Goal: Task Accomplishment & Management: Manage account settings

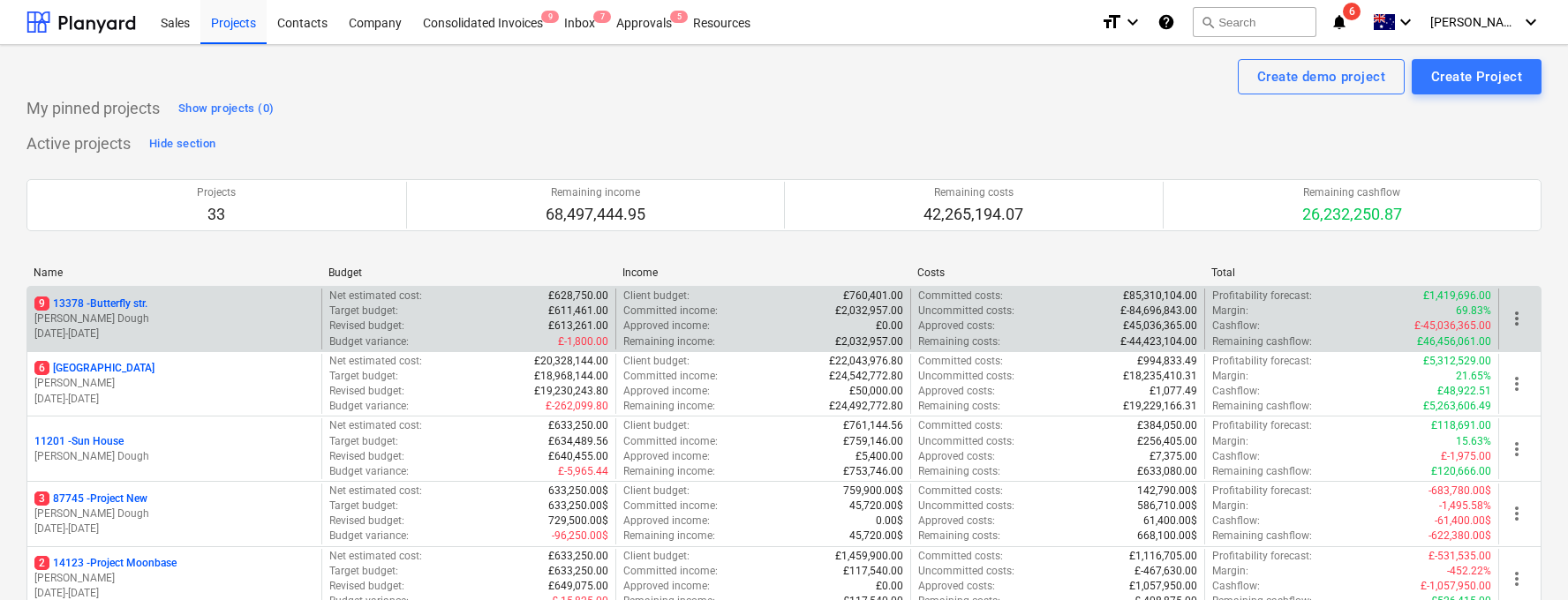
click at [169, 295] on div "9 13378 - Butterfly str. J. Dough [DATE] - [DATE]" at bounding box center [175, 319] width 294 height 61
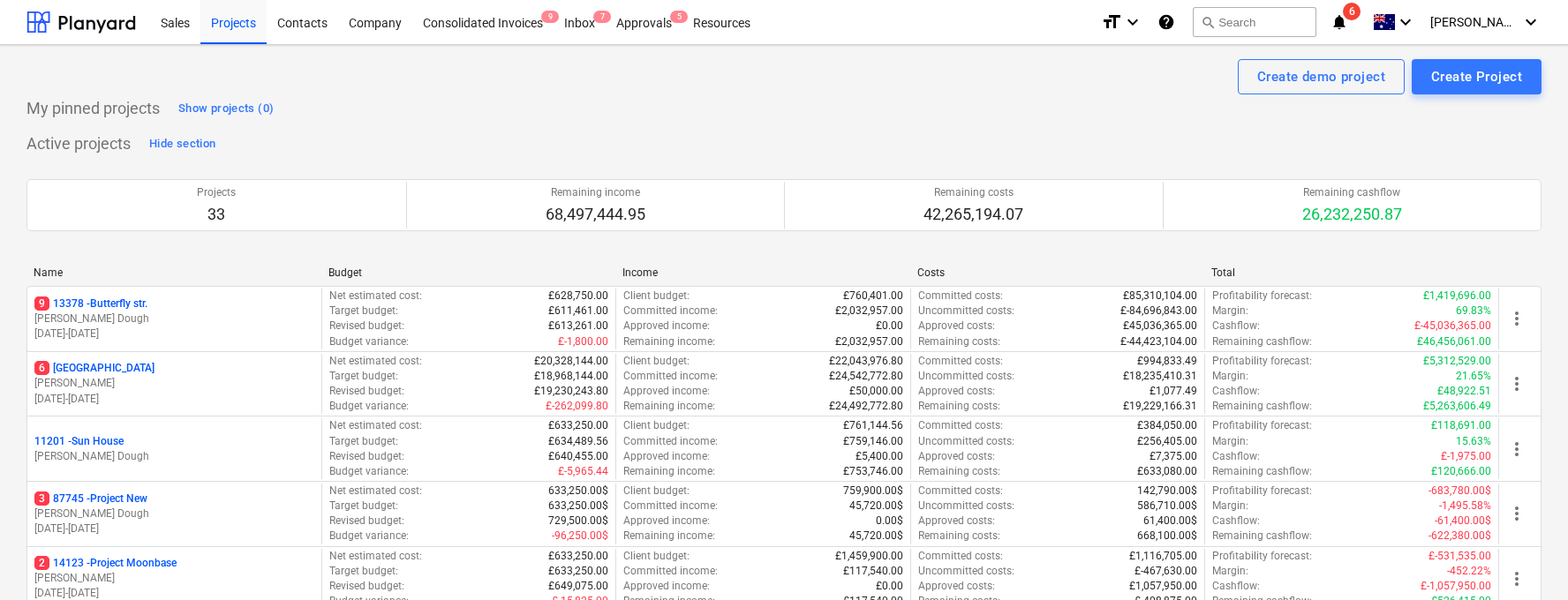
click at [167, 304] on div "[STREET_ADDRESS]" at bounding box center [175, 304] width 280 height 15
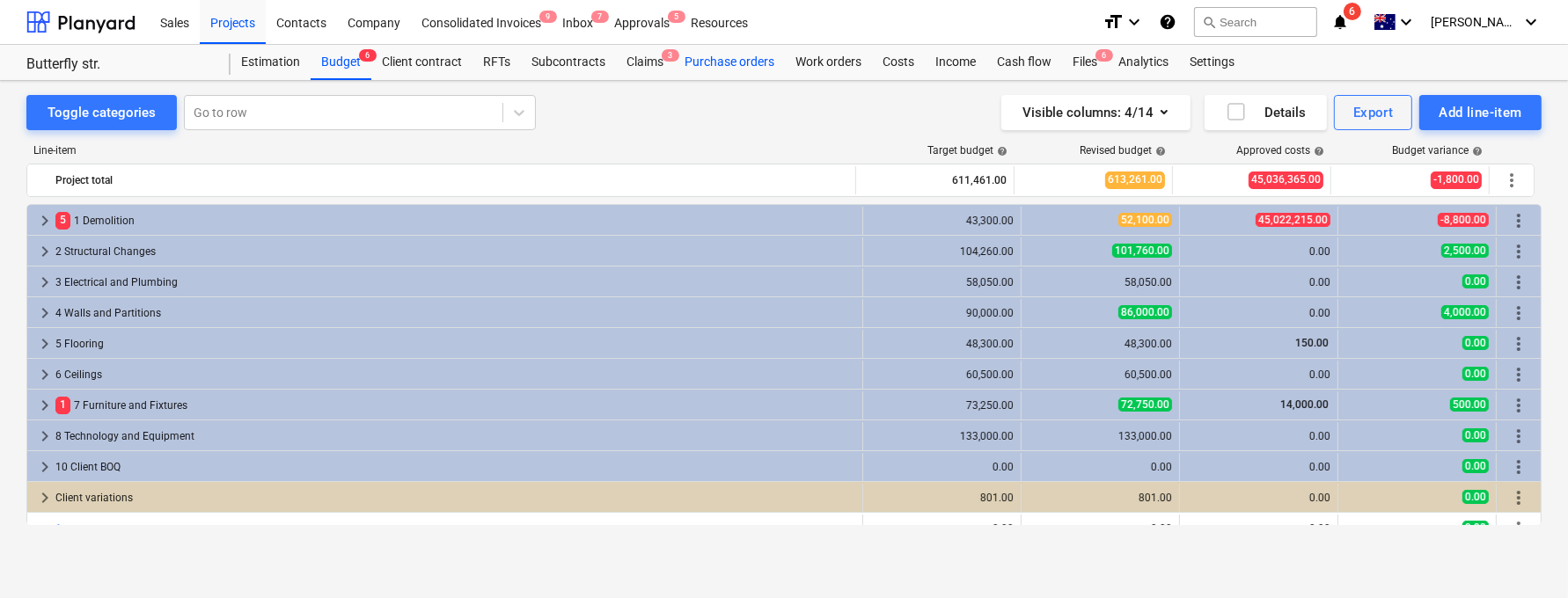
click at [690, 61] on div "Purchase orders" at bounding box center [729, 62] width 111 height 36
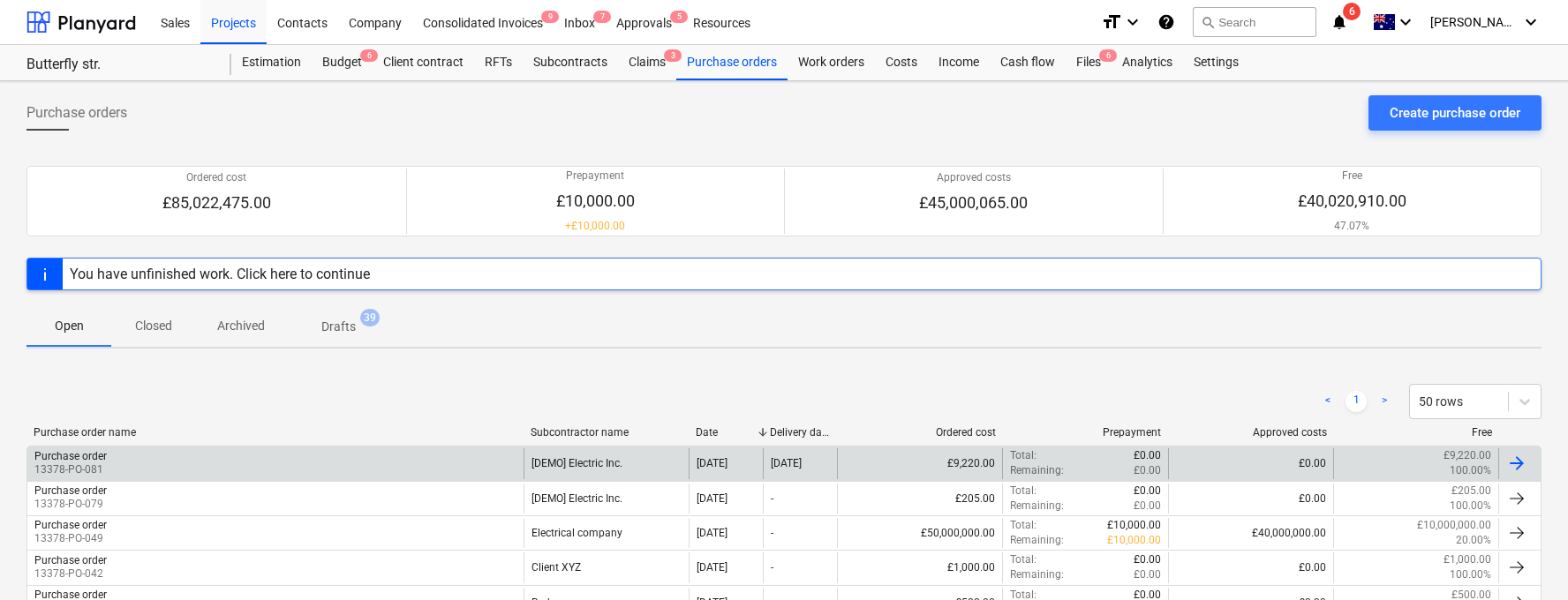
click at [349, 463] on div "Purchase order 13378-PO-081" at bounding box center [276, 464] width 496 height 30
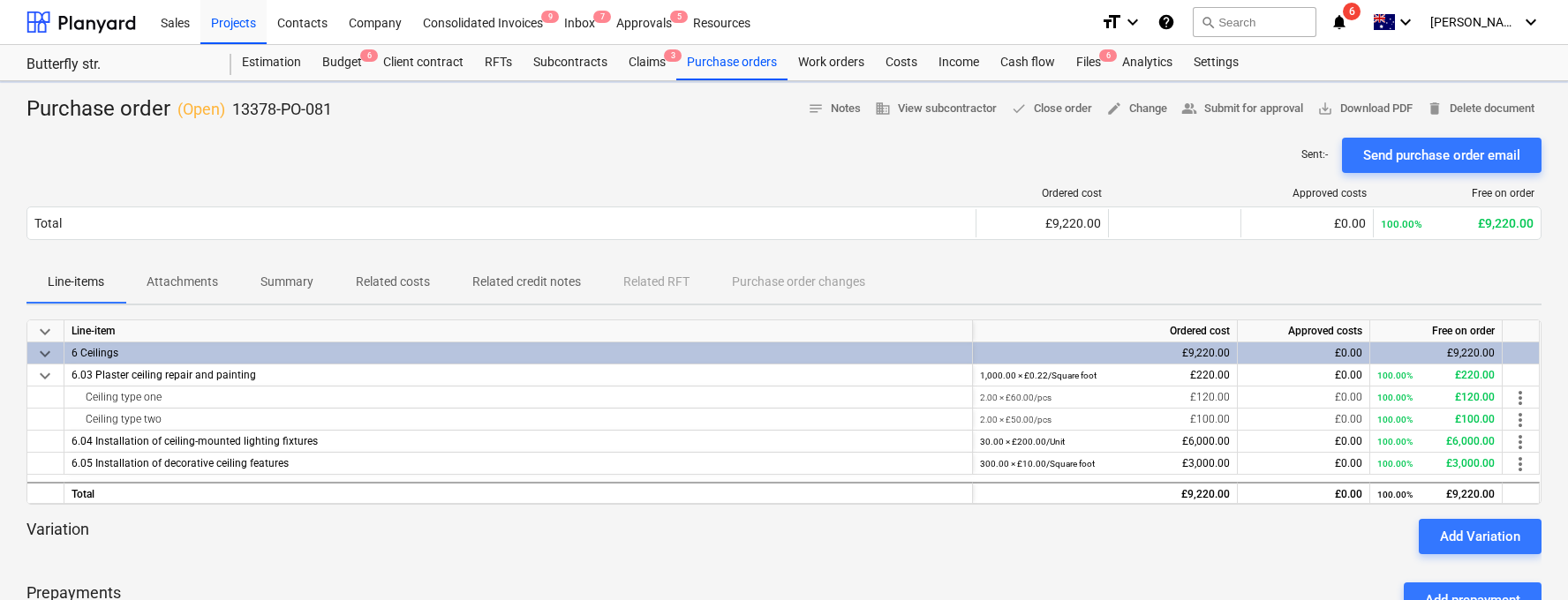
click at [388, 276] on p "Related costs" at bounding box center [392, 282] width 74 height 19
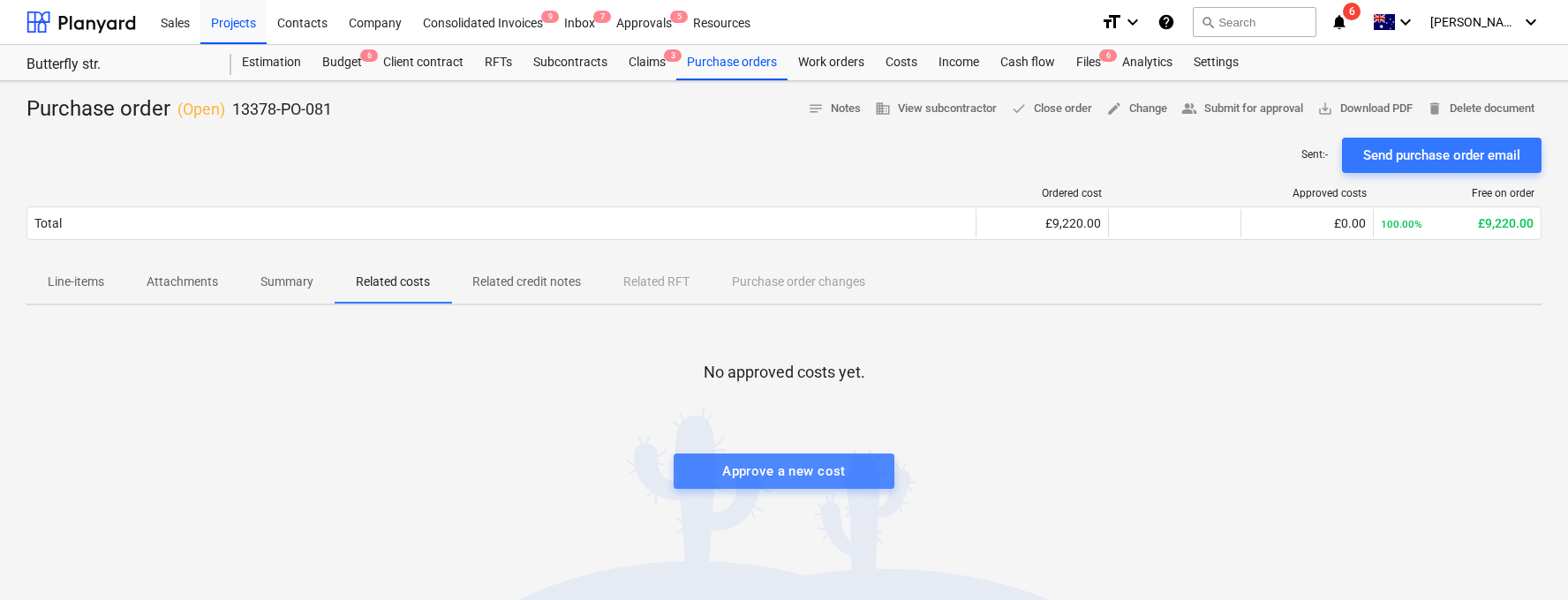
click at [780, 454] on button "Approve a new cost" at bounding box center [783, 472] width 220 height 36
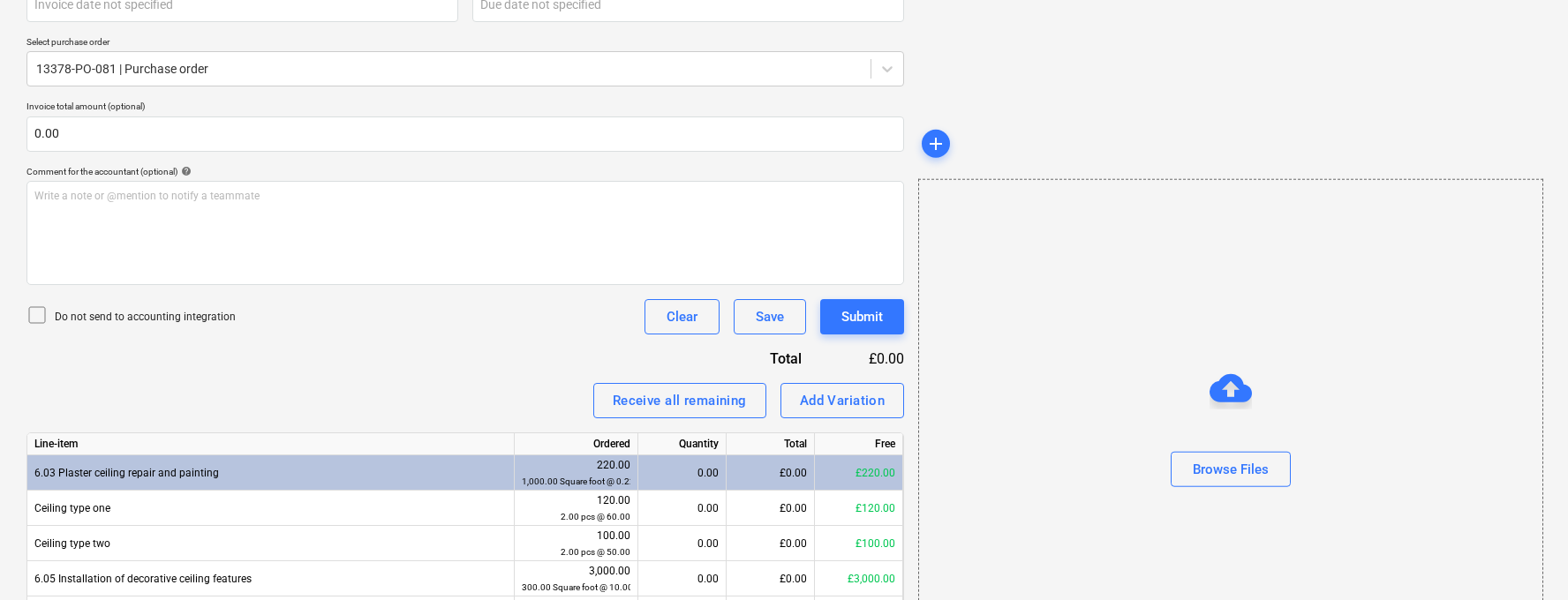
scroll to position [470, 0]
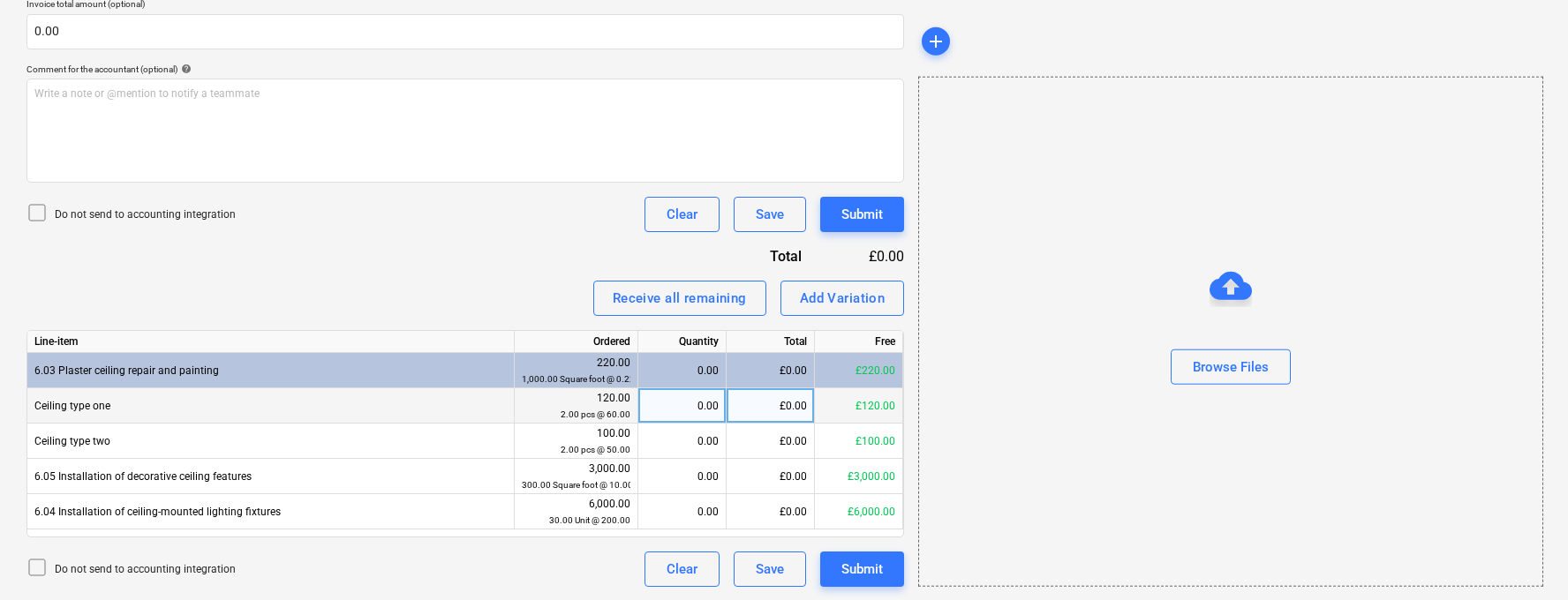
click at [707, 407] on div "0.00" at bounding box center [682, 407] width 73 height 36
type input "2"
type input "3"
type input "300"
type input "30"
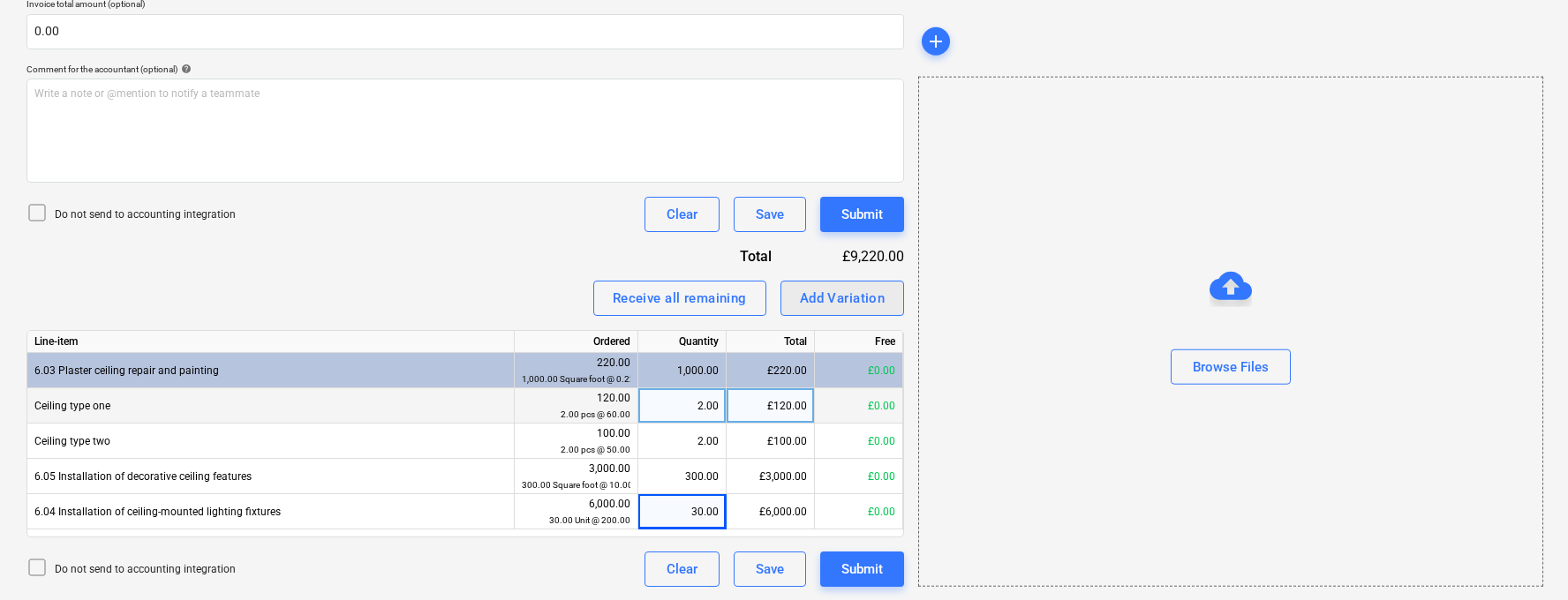
click at [835, 294] on div "Add Variation" at bounding box center [843, 299] width 86 height 23
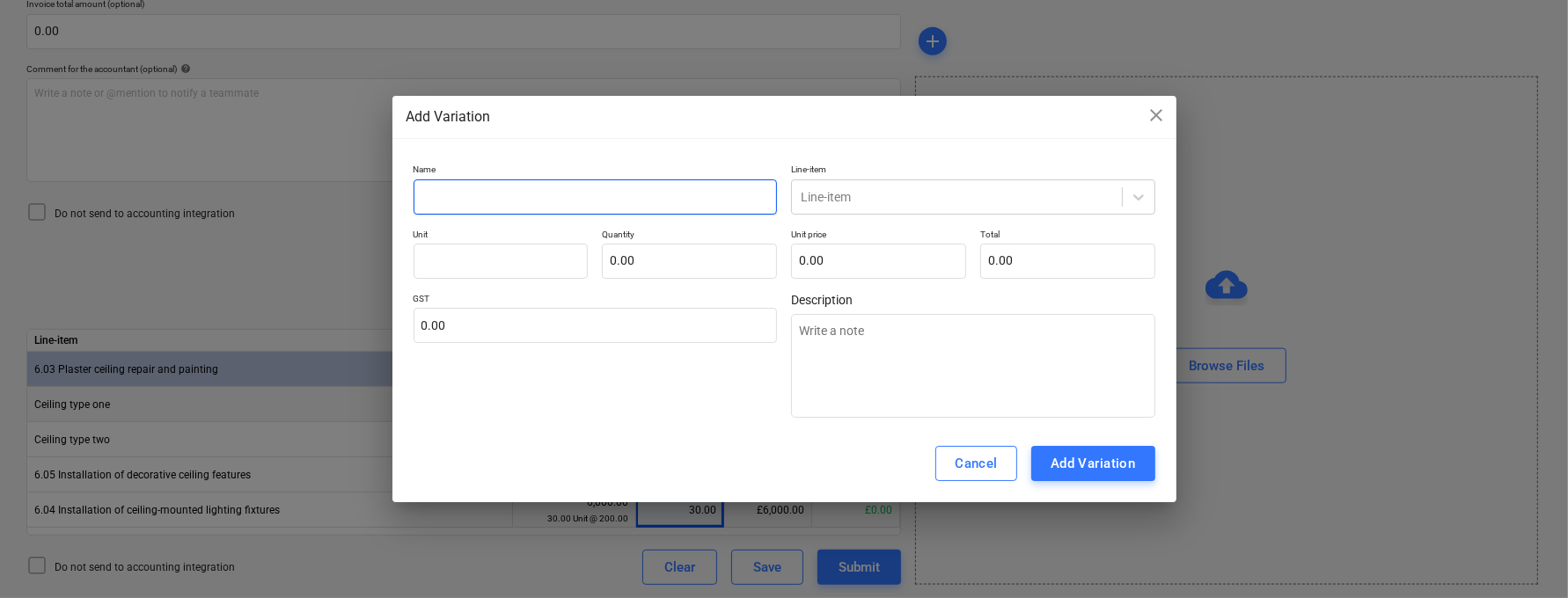
click at [598, 210] on input "text" at bounding box center [596, 197] width 364 height 36
click at [959, 445] on div "Cancel Add Variation" at bounding box center [784, 463] width 784 height 77
click at [958, 455] on div "Cancel" at bounding box center [976, 464] width 44 height 23
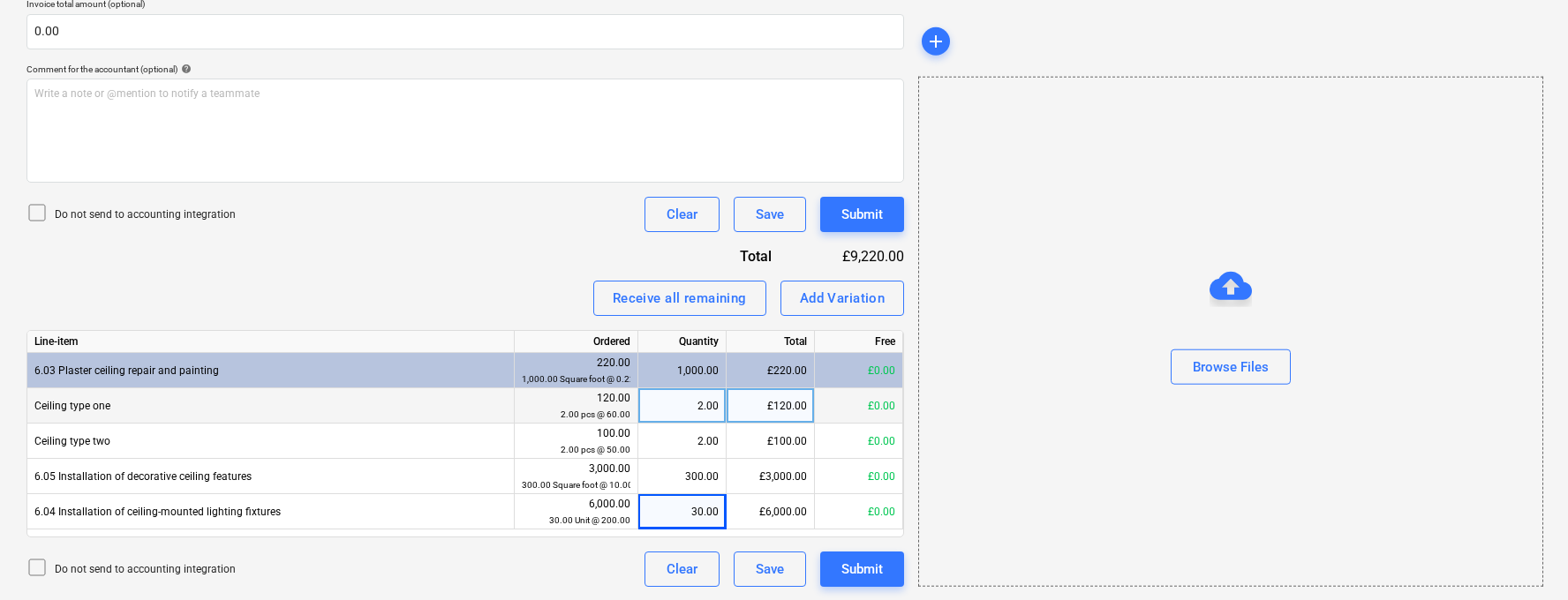
click at [782, 404] on div "£120.00" at bounding box center [771, 407] width 88 height 36
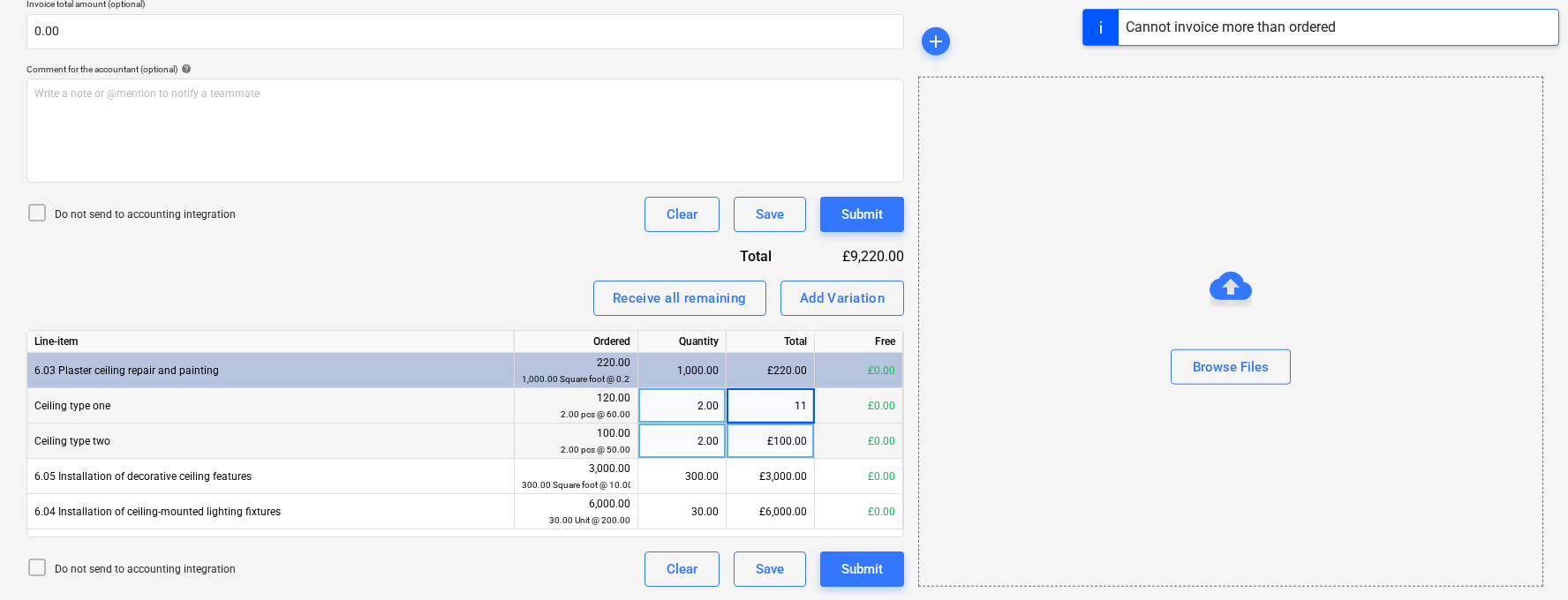
type input "110"
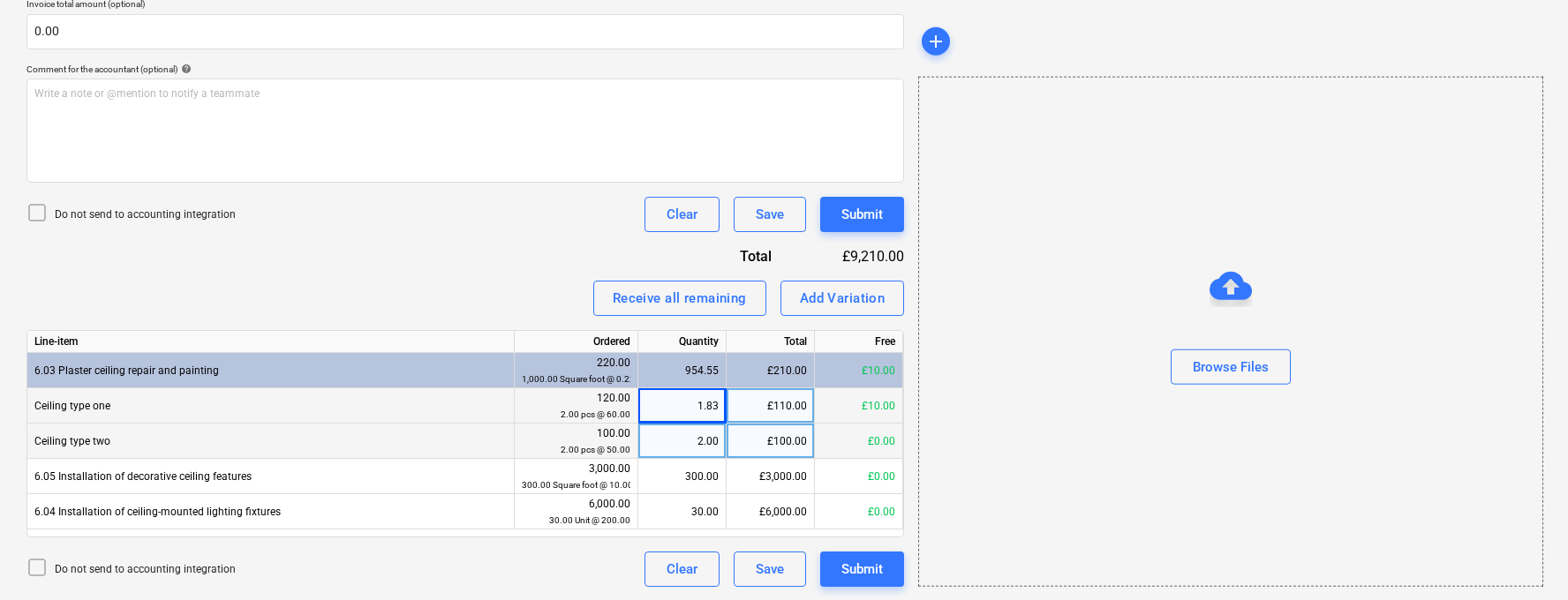
click at [775, 441] on div "£100.00" at bounding box center [771, 441] width 88 height 36
type input "90"
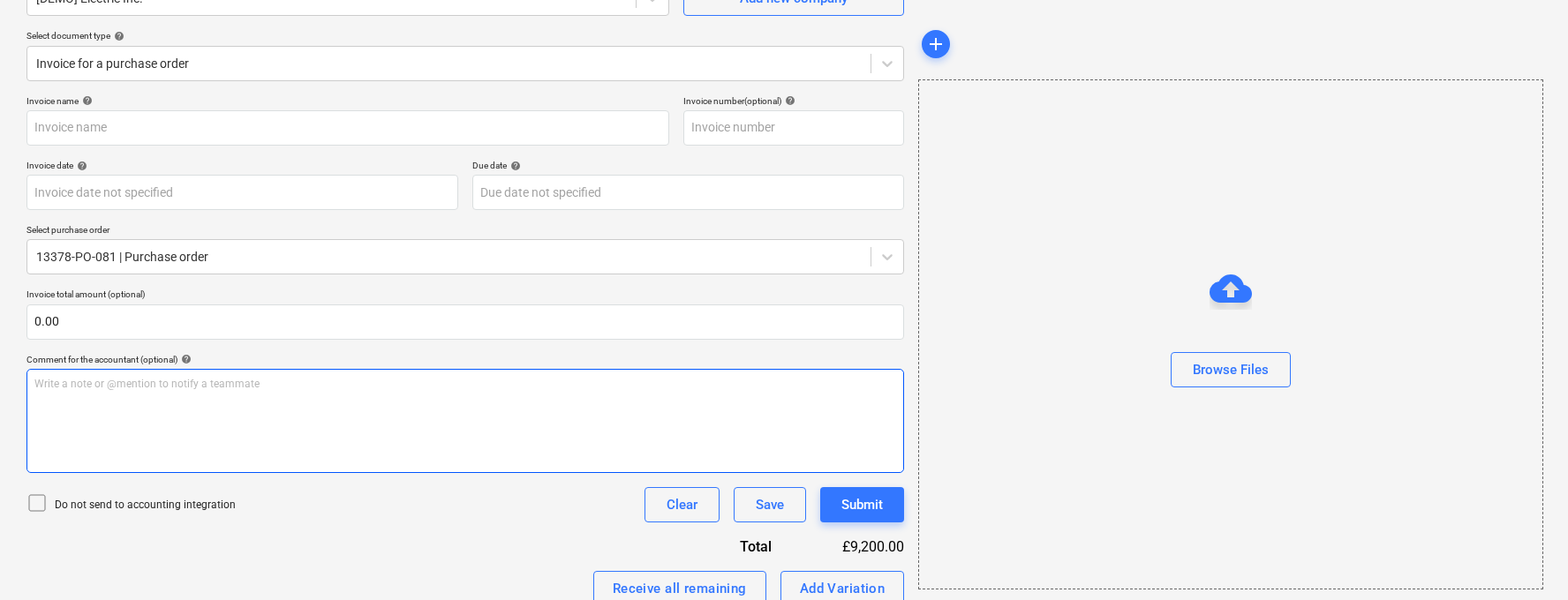
scroll to position [86, 0]
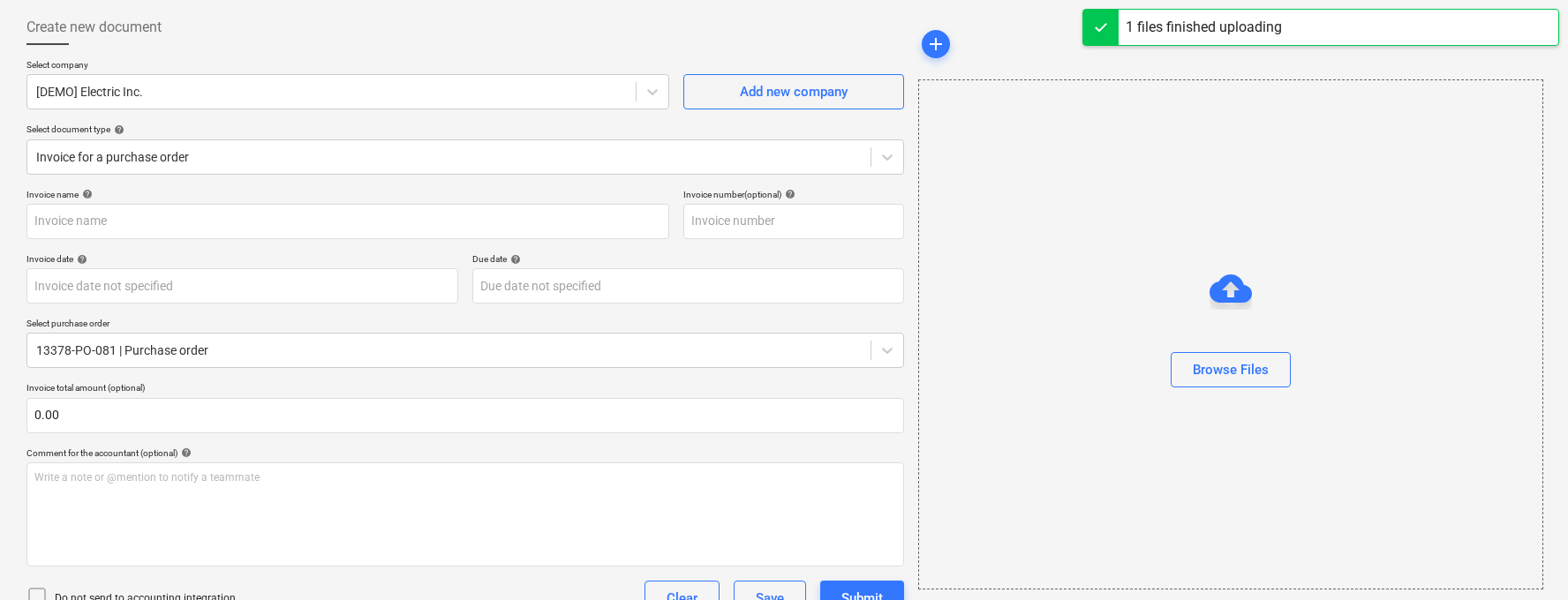
type input "TGQ.png"
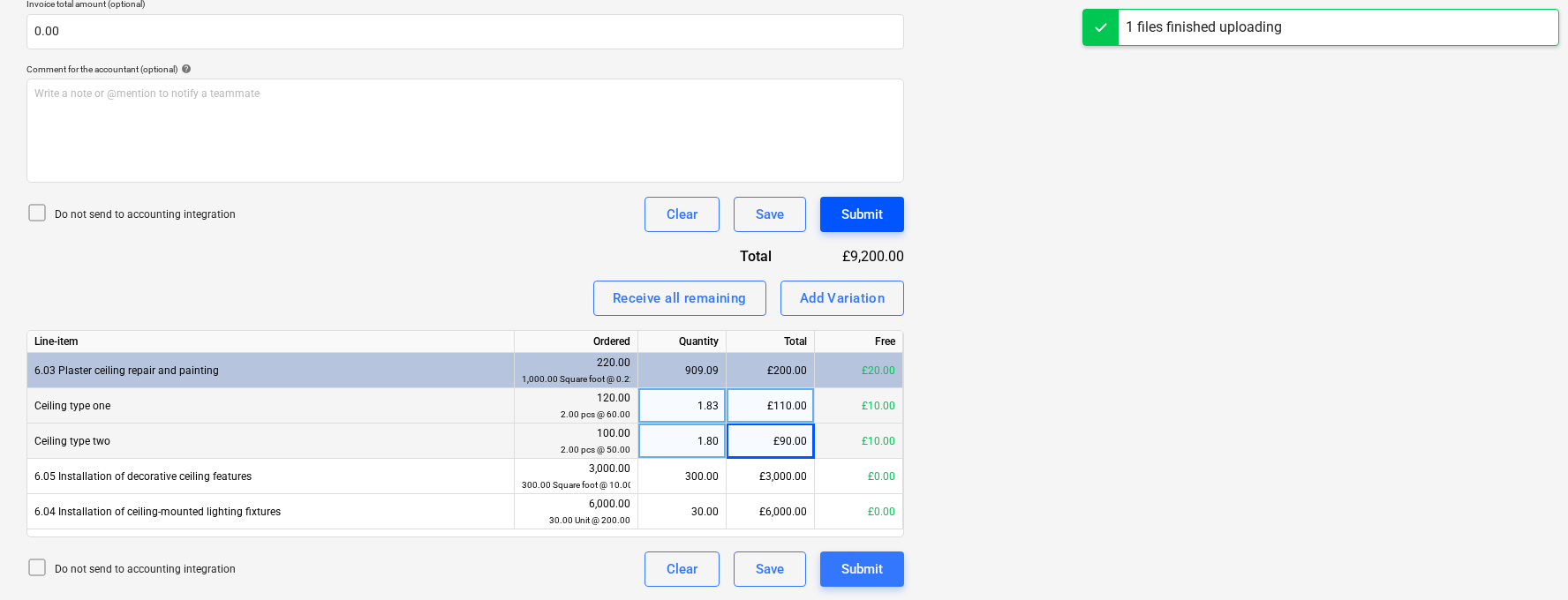
click at [857, 211] on div "Submit" at bounding box center [862, 215] width 42 height 23
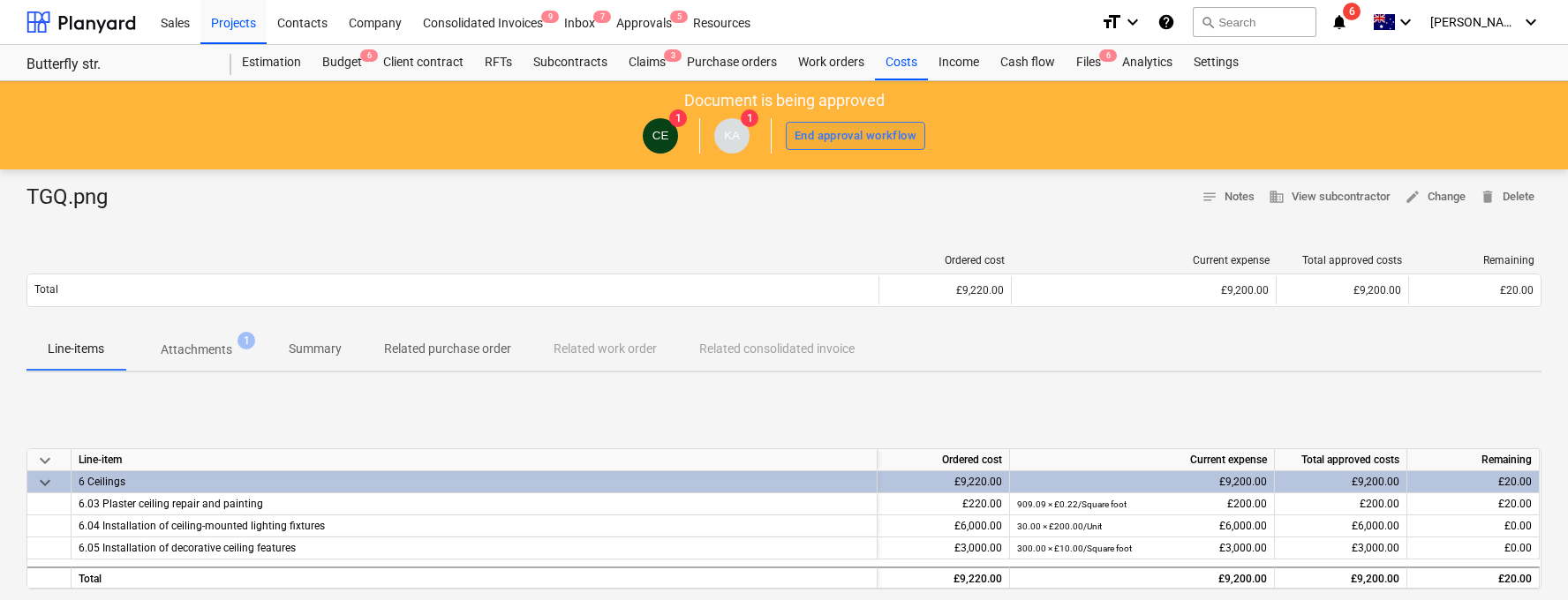
click at [820, 136] on div "End approval workflow" at bounding box center [855, 136] width 122 height 21
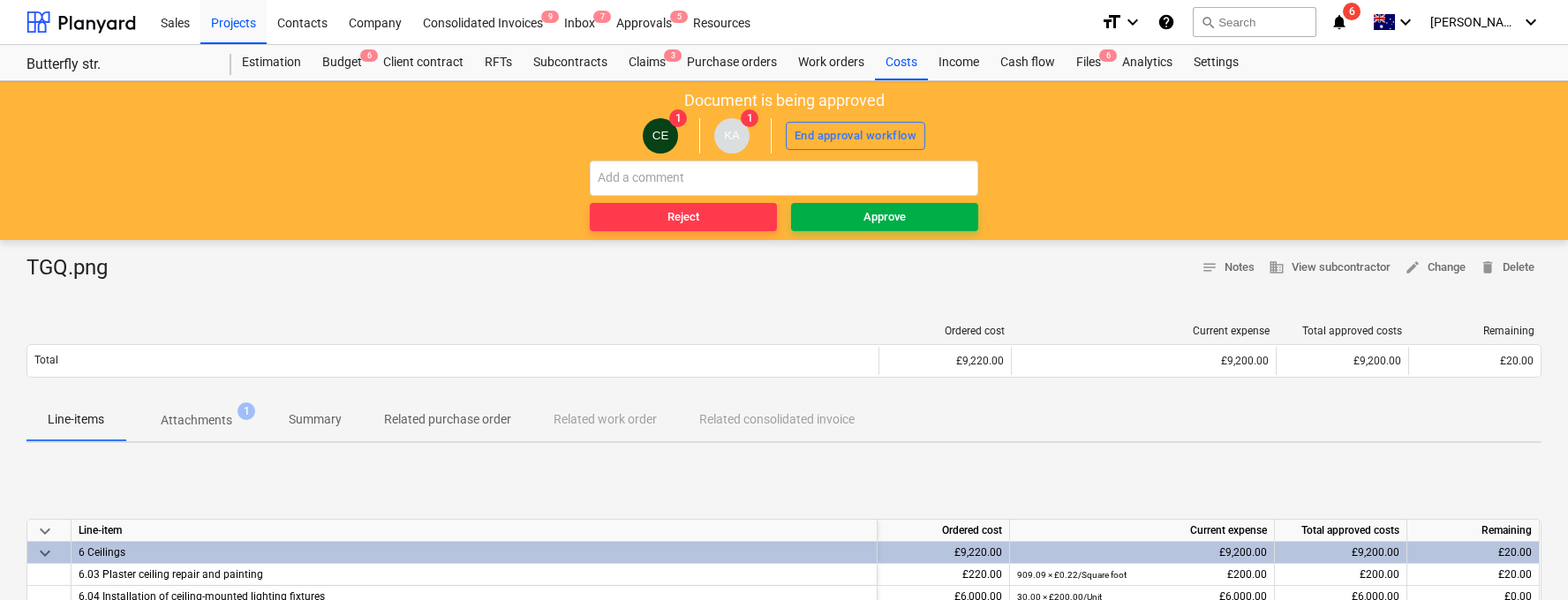
click at [887, 229] on button "Approve" at bounding box center [885, 218] width 187 height 29
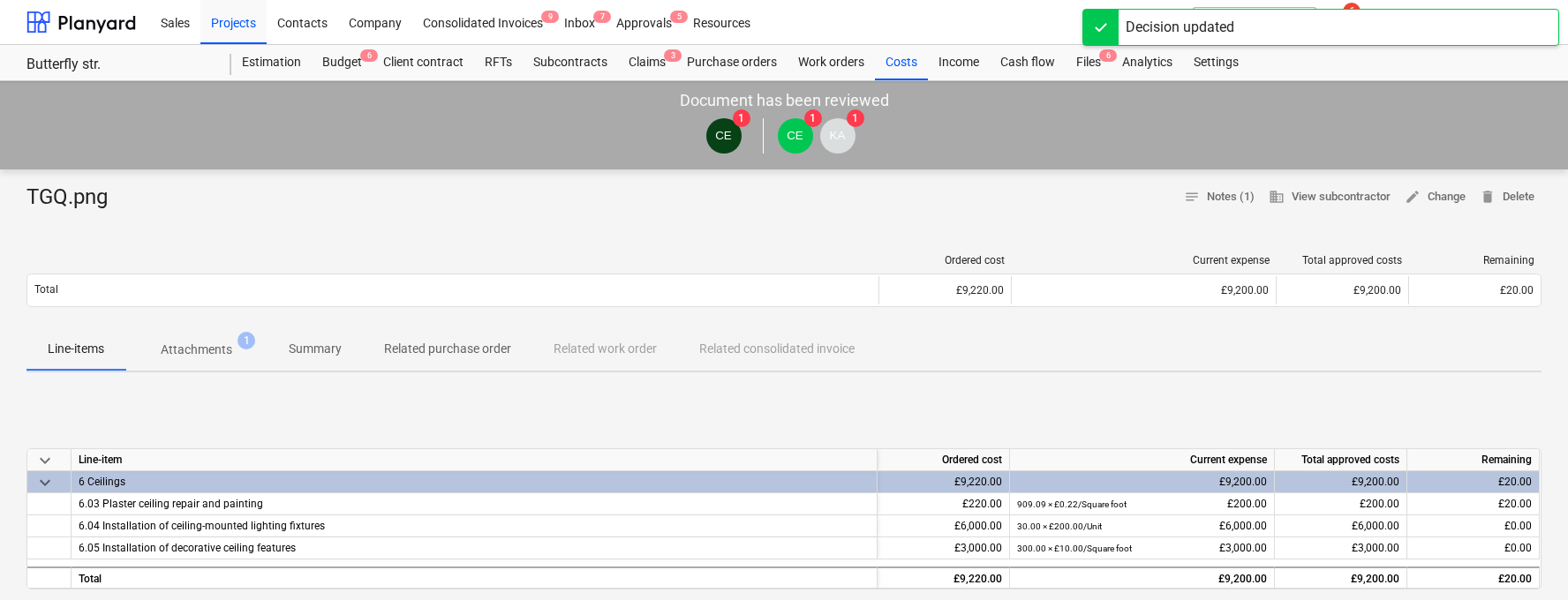
scroll to position [3, 0]
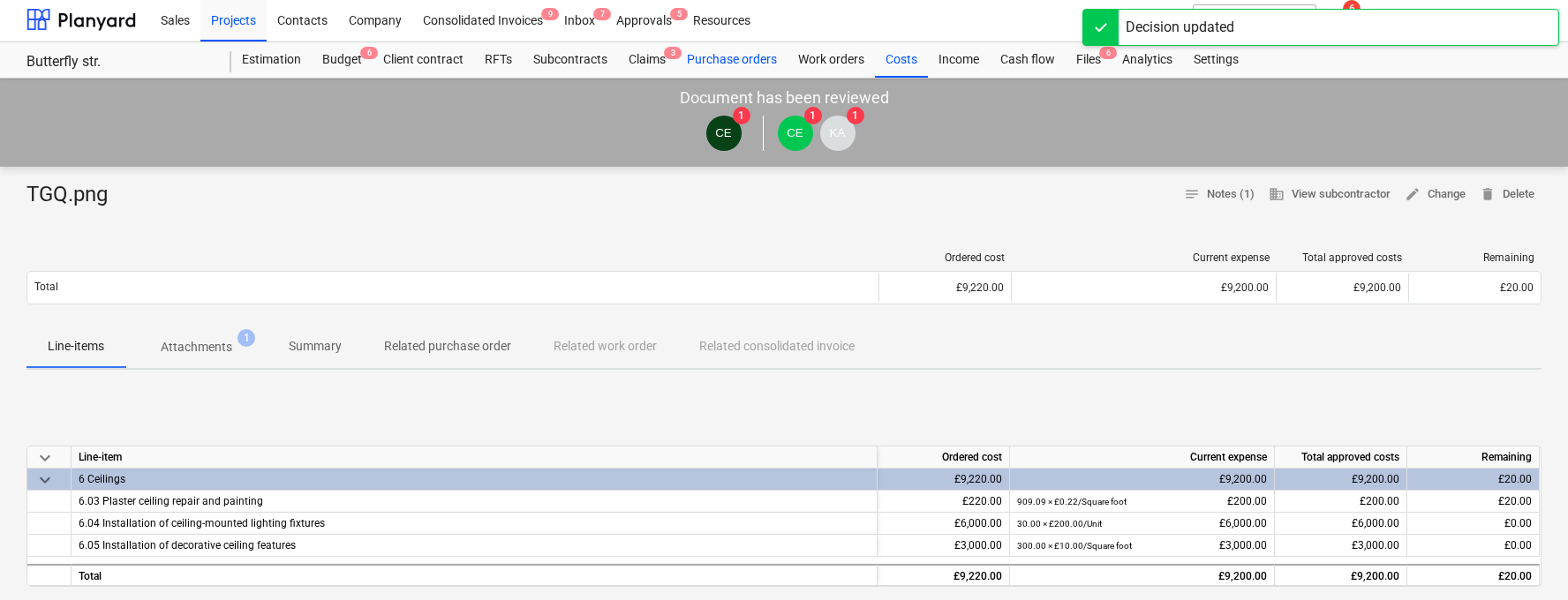
click at [720, 59] on div "Purchase orders" at bounding box center [731, 61] width 111 height 36
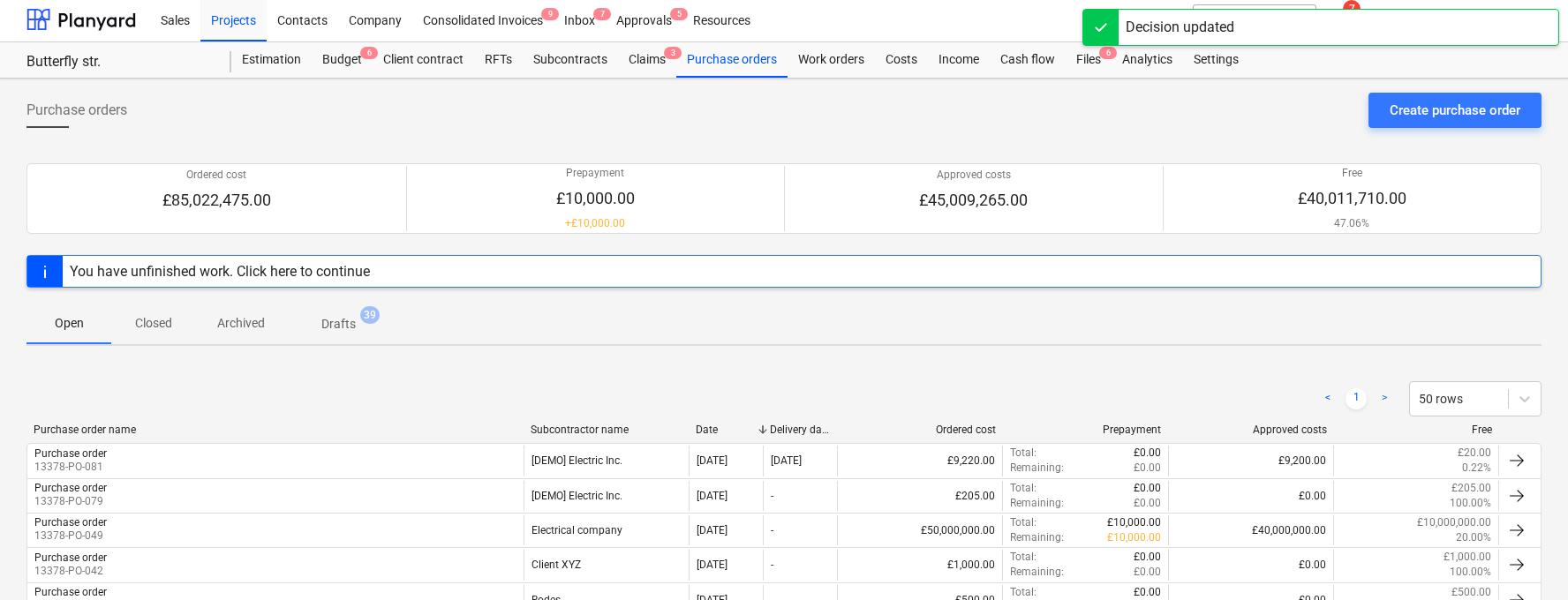
scroll to position [42, 0]
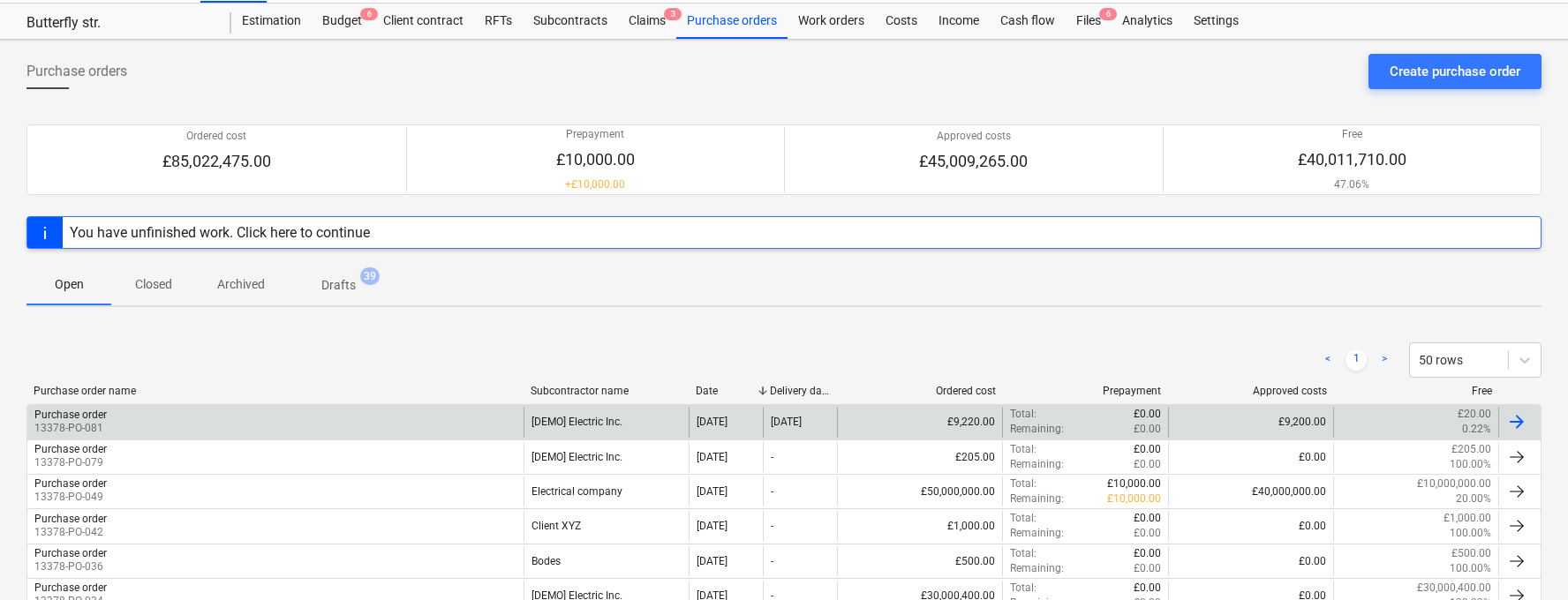
click at [315, 417] on div "Purchase order 13378-PO-081" at bounding box center [276, 422] width 496 height 30
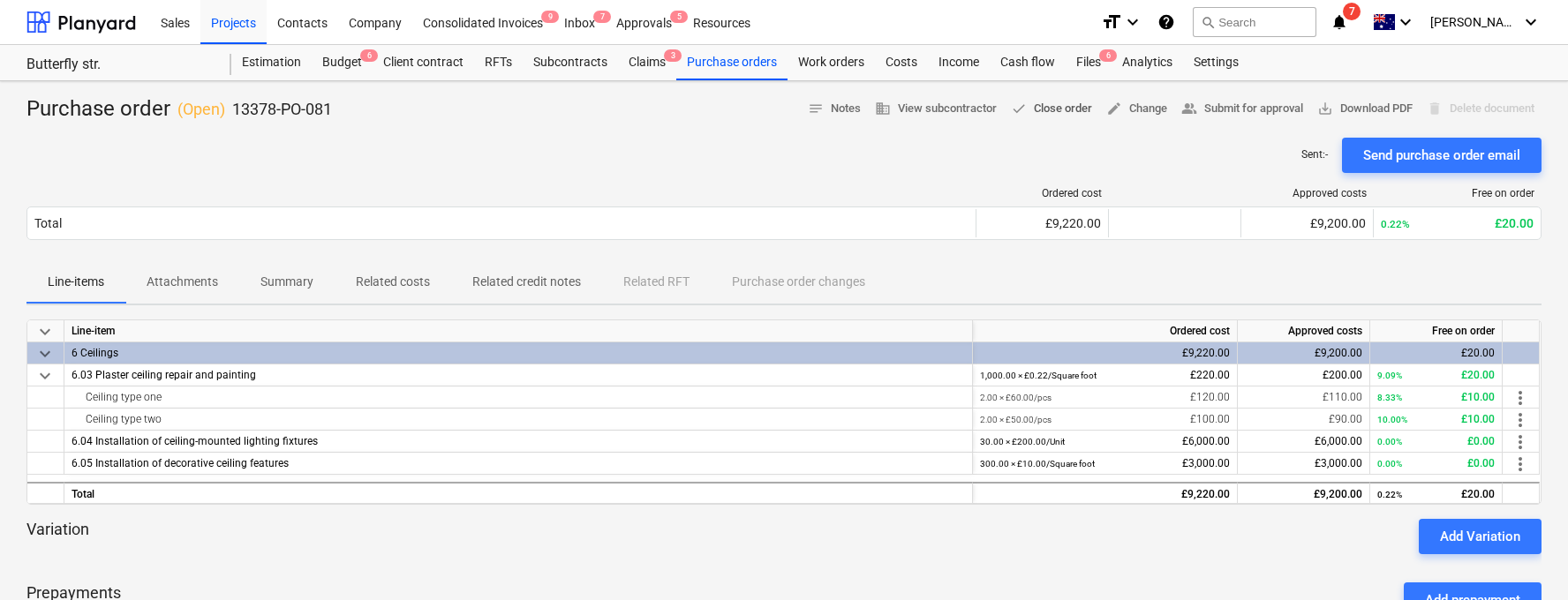
click at [1061, 104] on span "done Close order" at bounding box center [1051, 109] width 81 height 21
click at [359, 63] on div "Budget 6" at bounding box center [342, 62] width 61 height 36
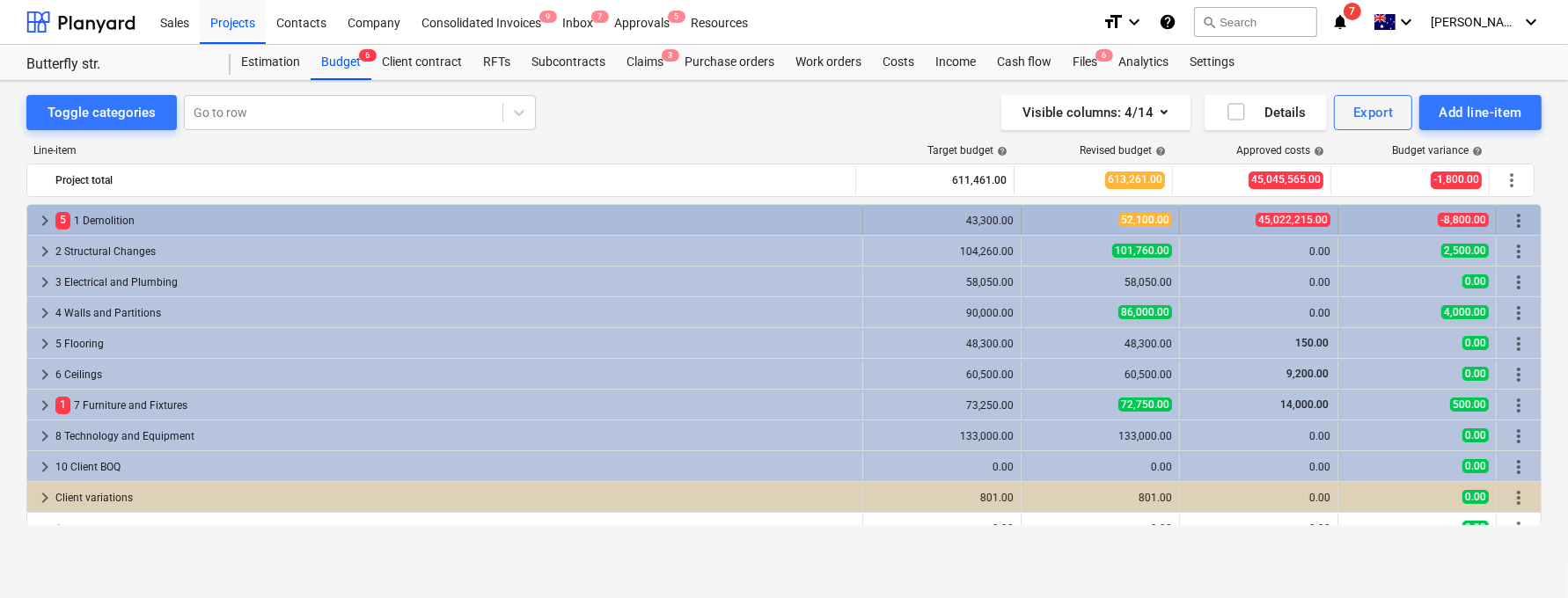
click at [52, 219] on span "keyboard_arrow_right" at bounding box center [45, 221] width 21 height 21
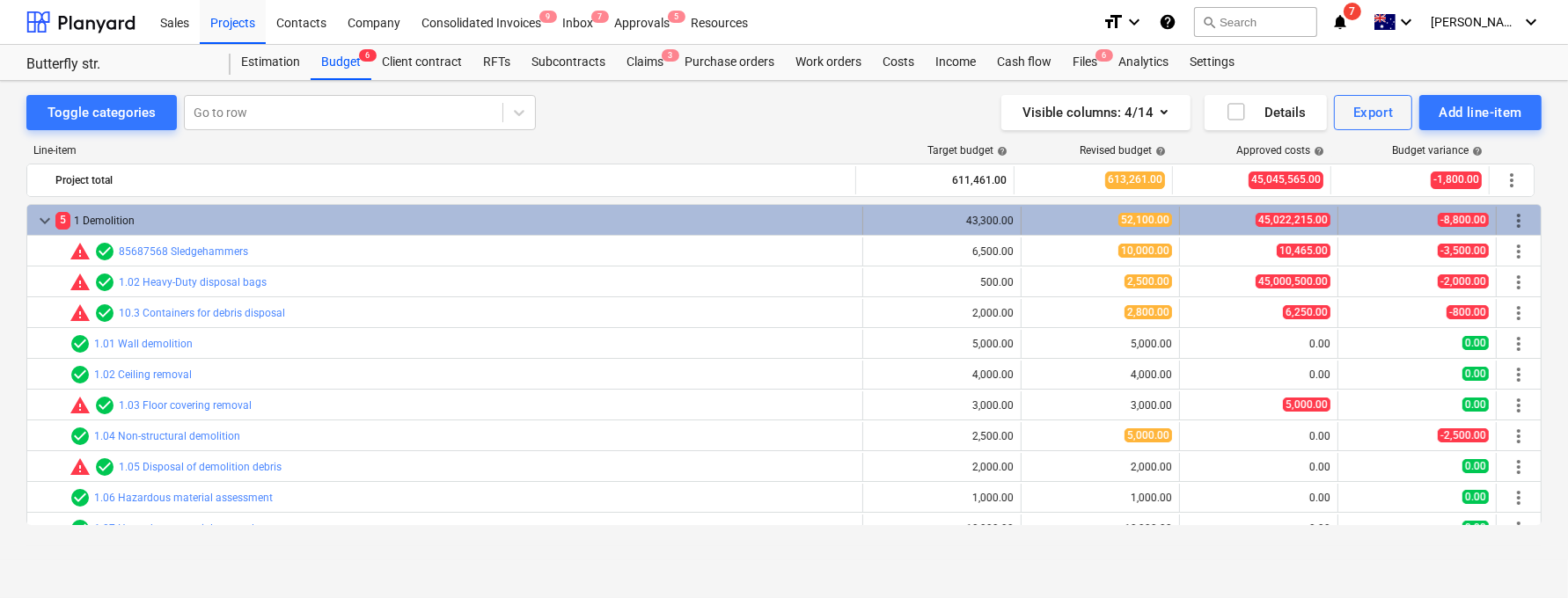
click at [48, 216] on span "keyboard_arrow_down" at bounding box center [45, 221] width 21 height 21
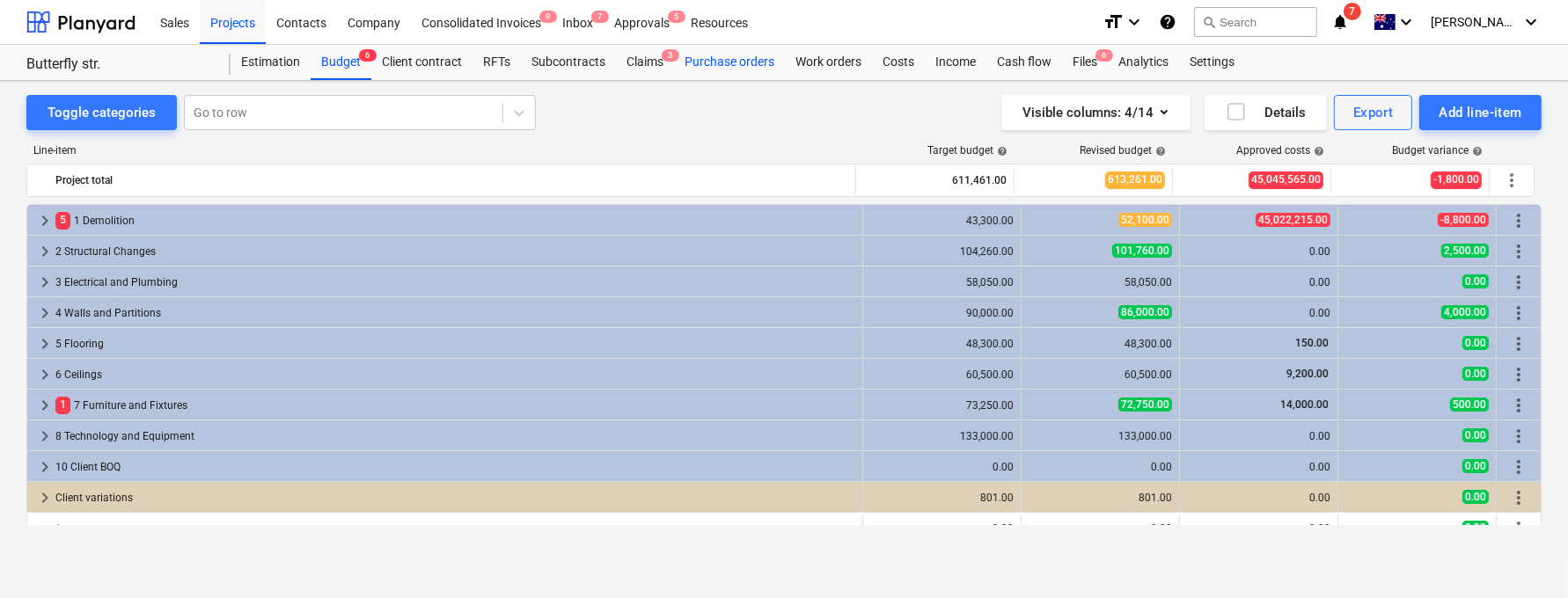
click at [705, 56] on div "Purchase orders" at bounding box center [729, 62] width 111 height 36
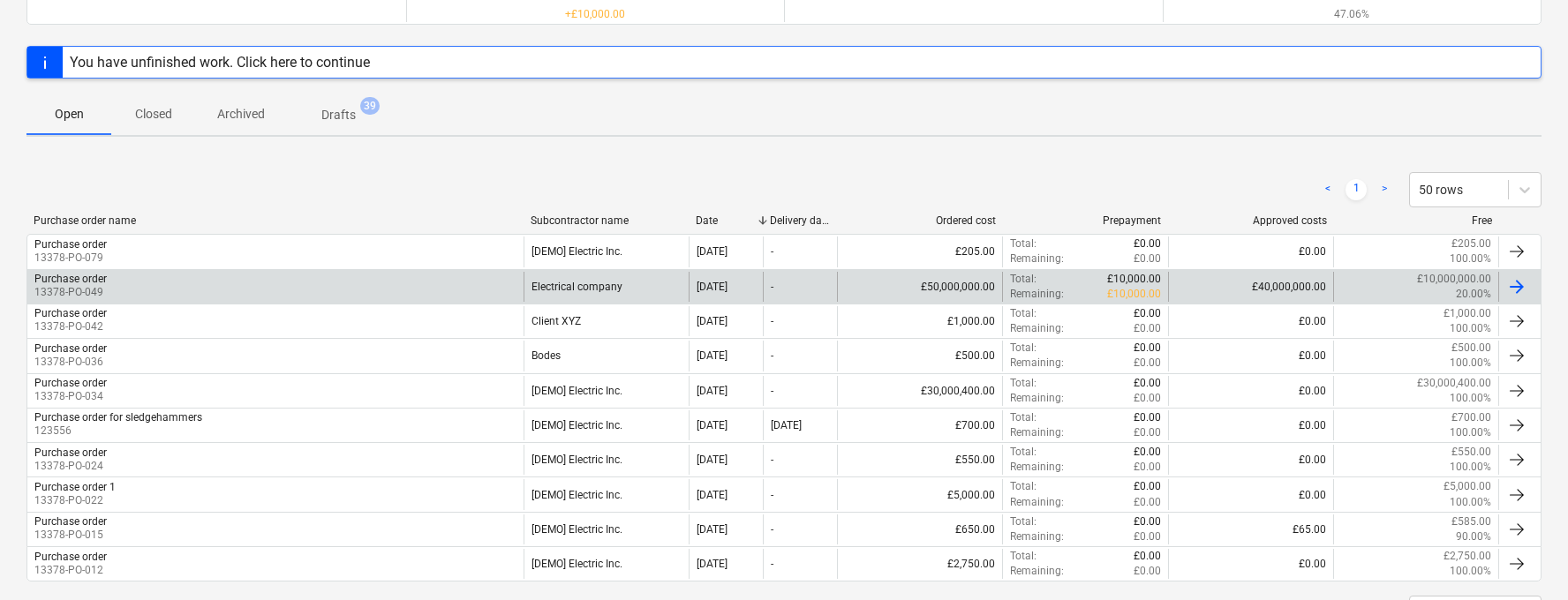
scroll to position [241, 0]
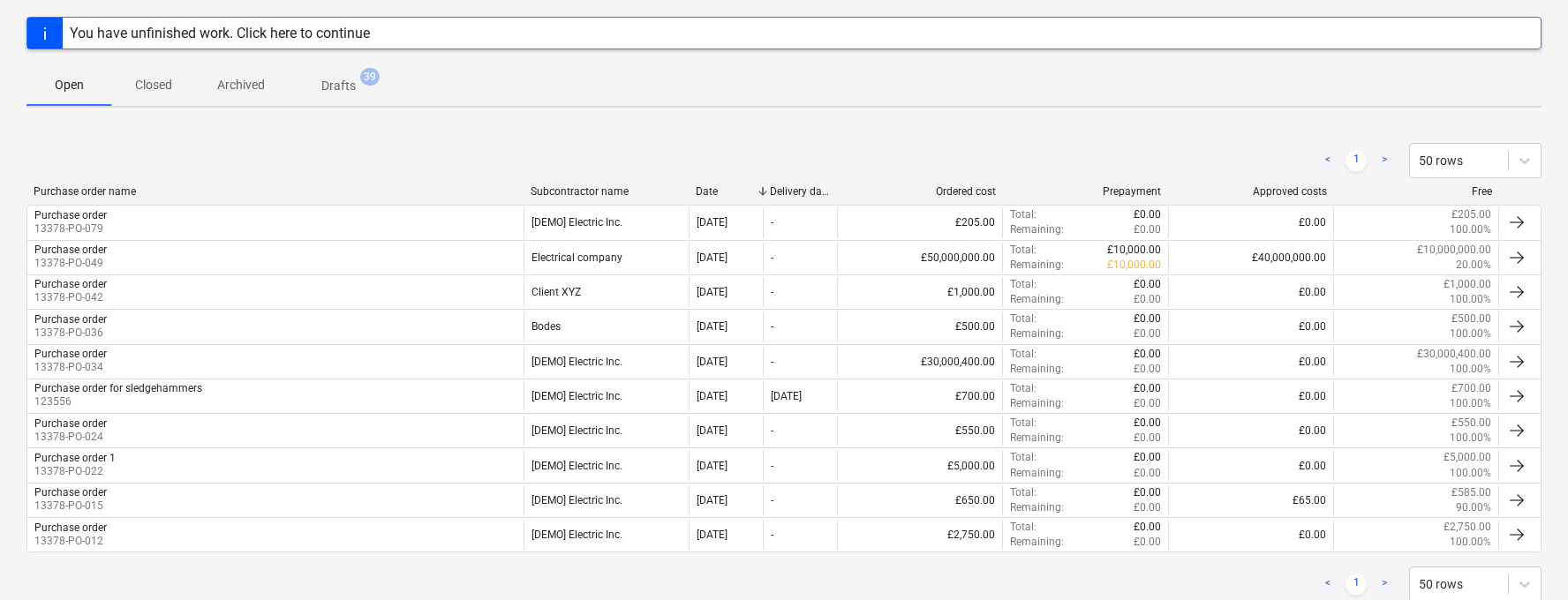
click at [155, 76] on p "Closed" at bounding box center [153, 85] width 43 height 19
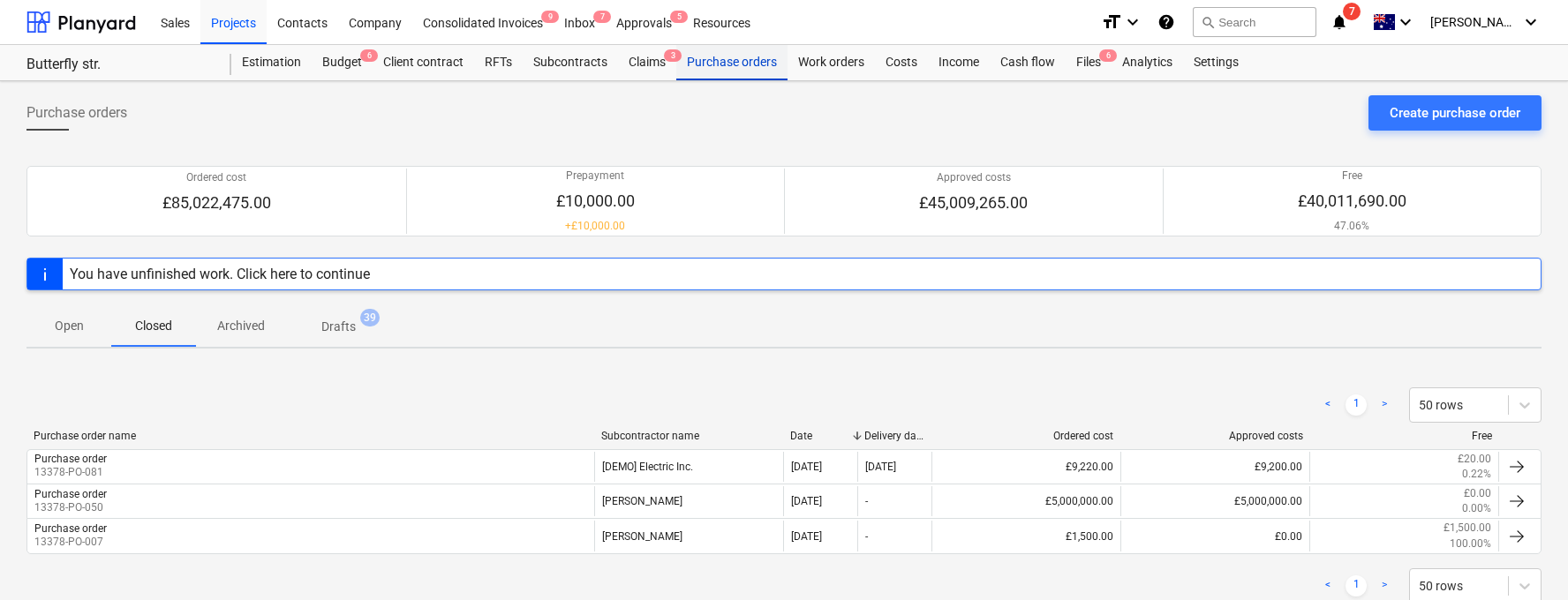
click at [739, 68] on div "Purchase orders" at bounding box center [731, 62] width 111 height 36
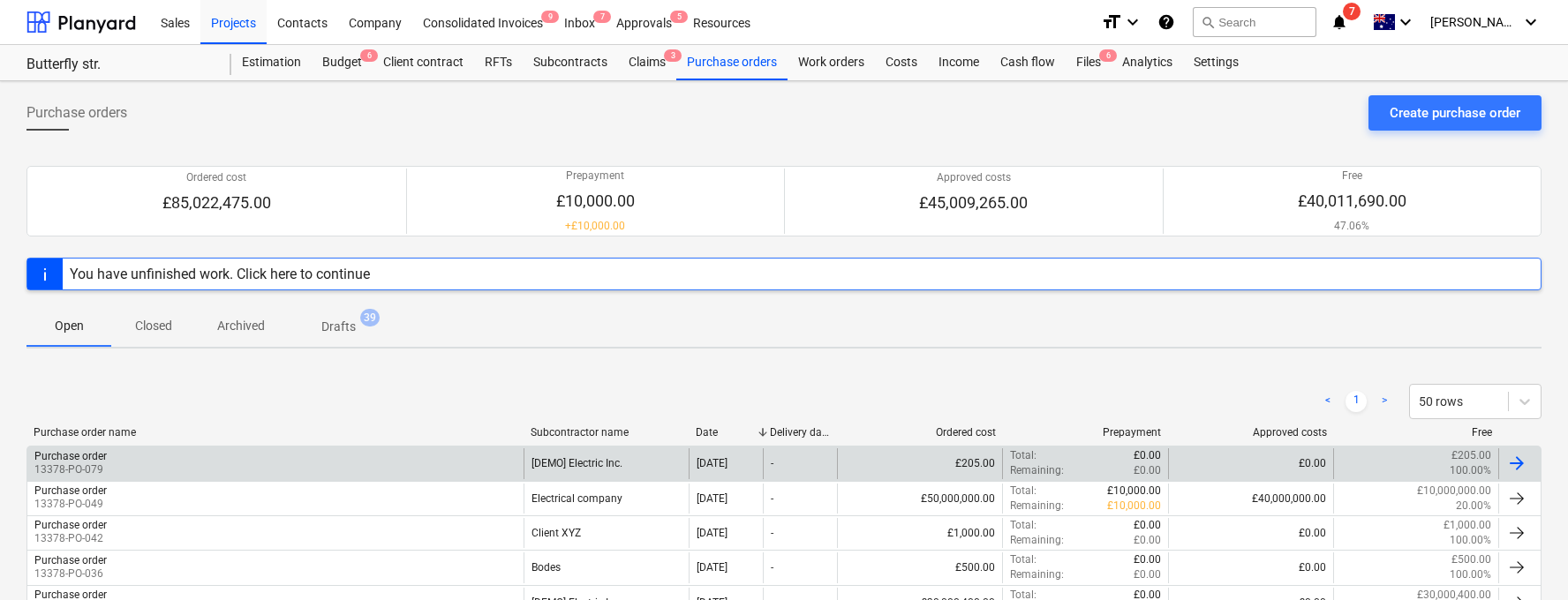
click at [387, 453] on div "Purchase order 13378-PO-079" at bounding box center [276, 464] width 496 height 30
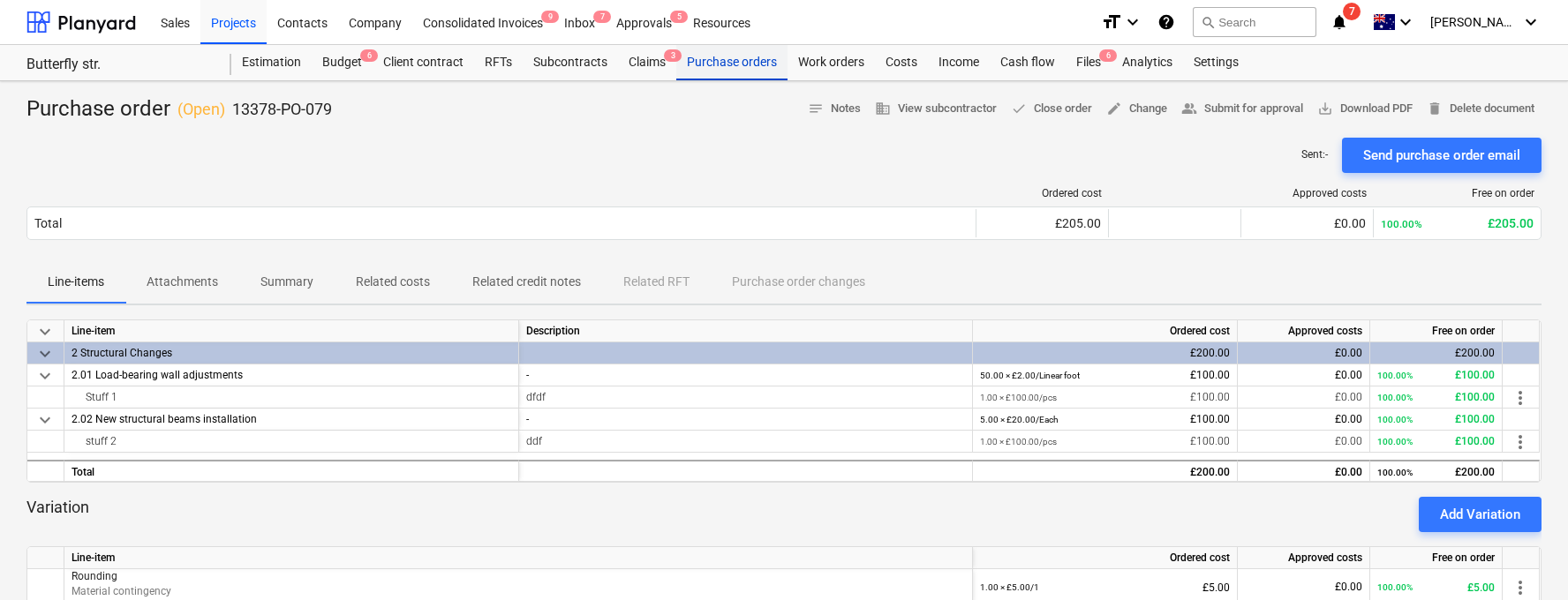
click at [736, 55] on div "Purchase orders" at bounding box center [731, 62] width 111 height 36
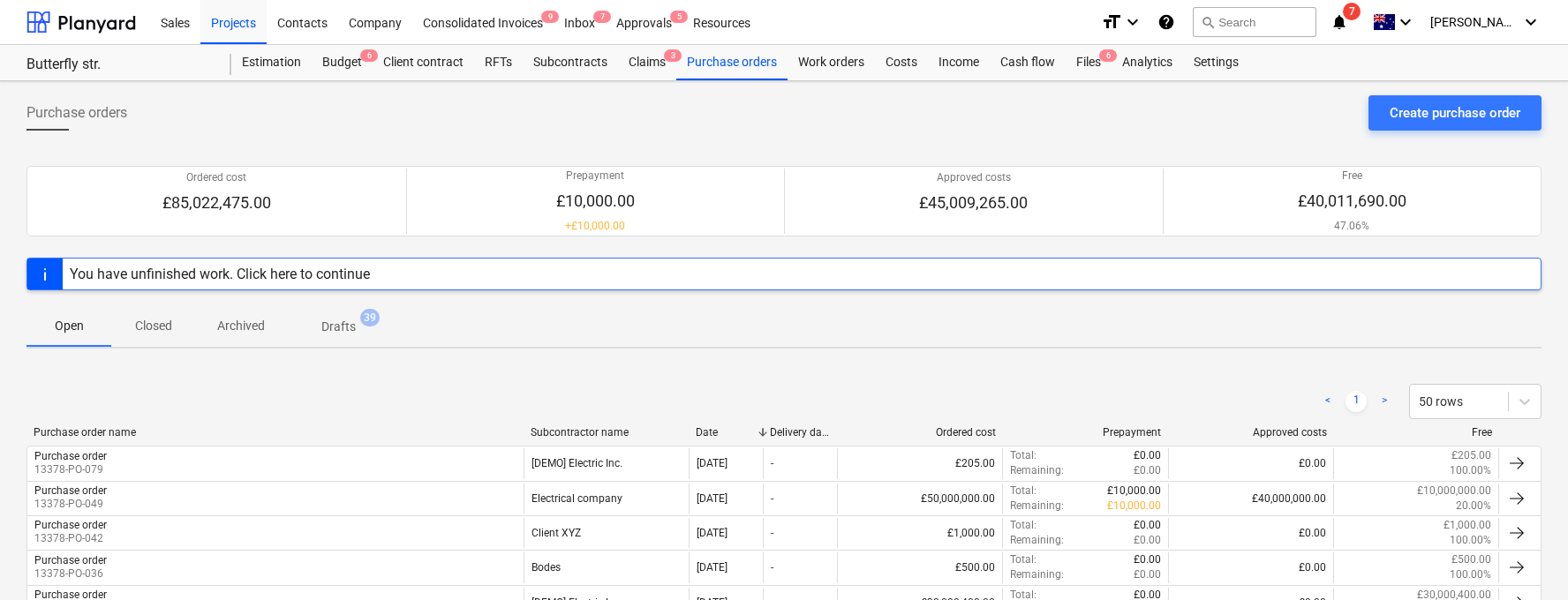
scroll to position [56, 0]
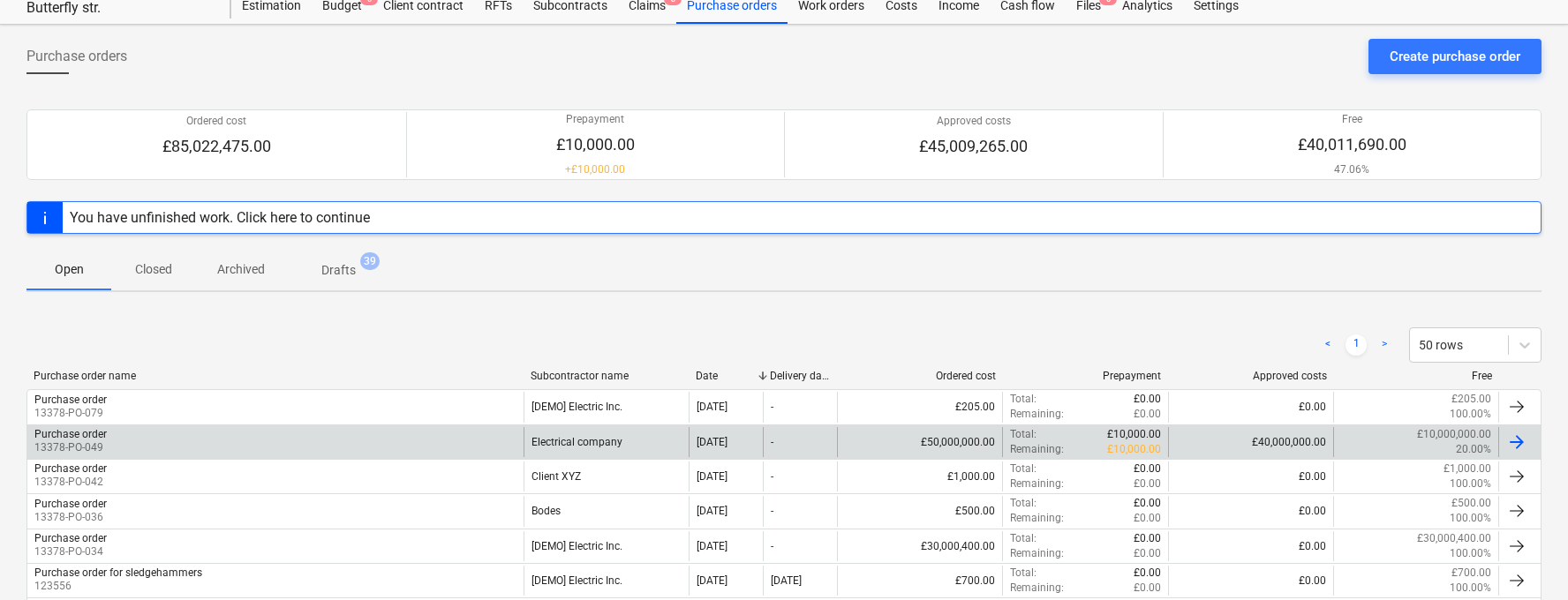
click at [382, 427] on div "Purchase order 13378-PO-049" at bounding box center [276, 442] width 496 height 30
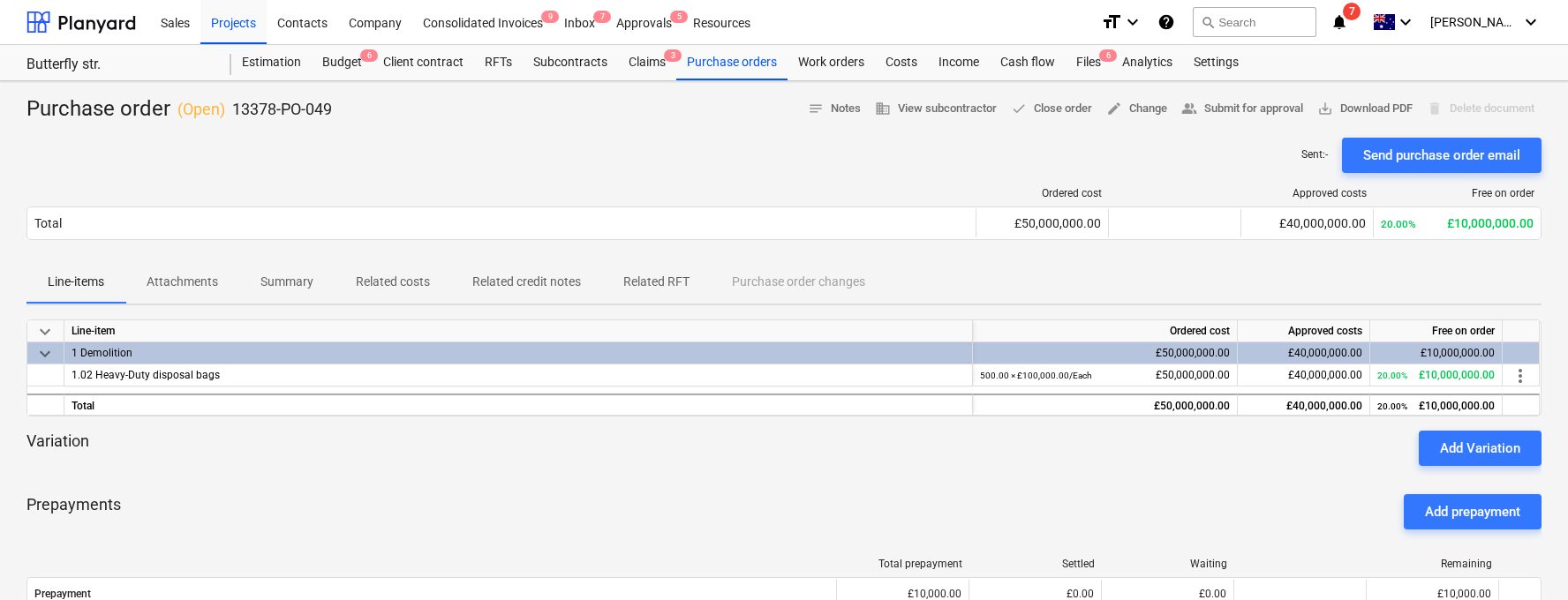
click at [395, 286] on p "Related costs" at bounding box center [392, 282] width 74 height 19
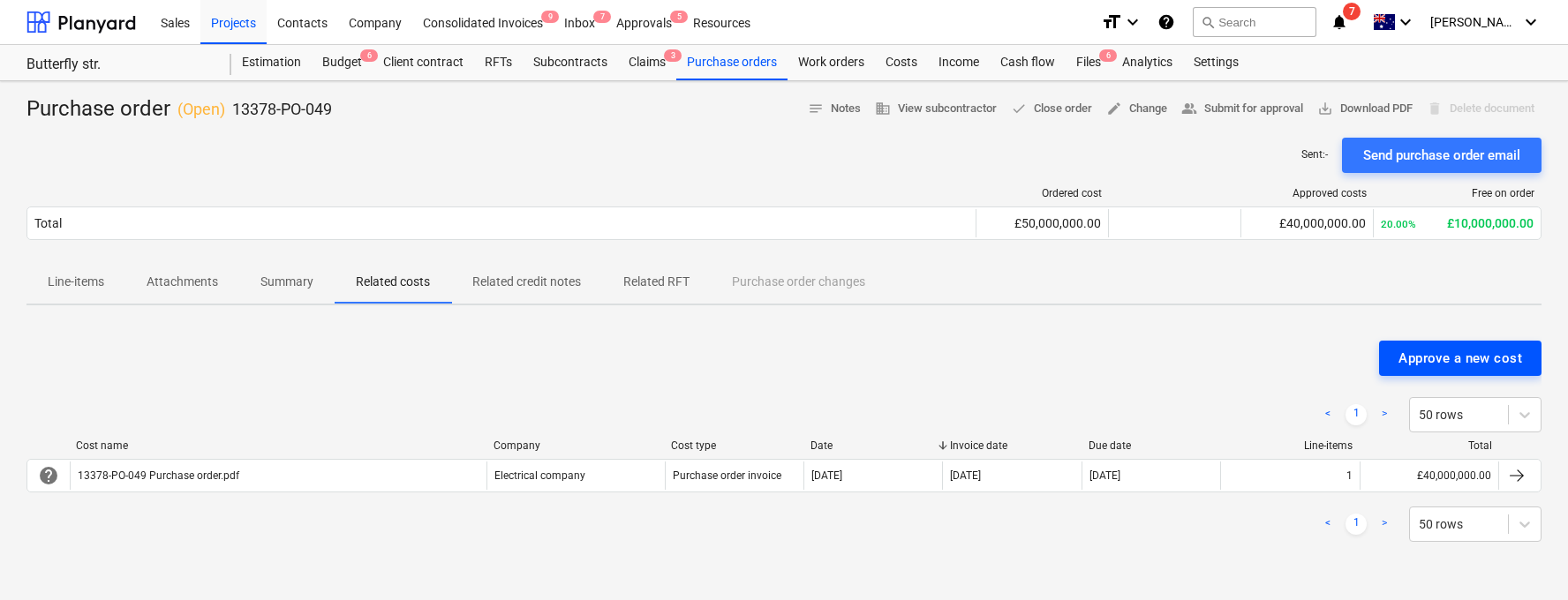
click at [1440, 360] on div "Approve a new cost" at bounding box center [1460, 358] width 124 height 23
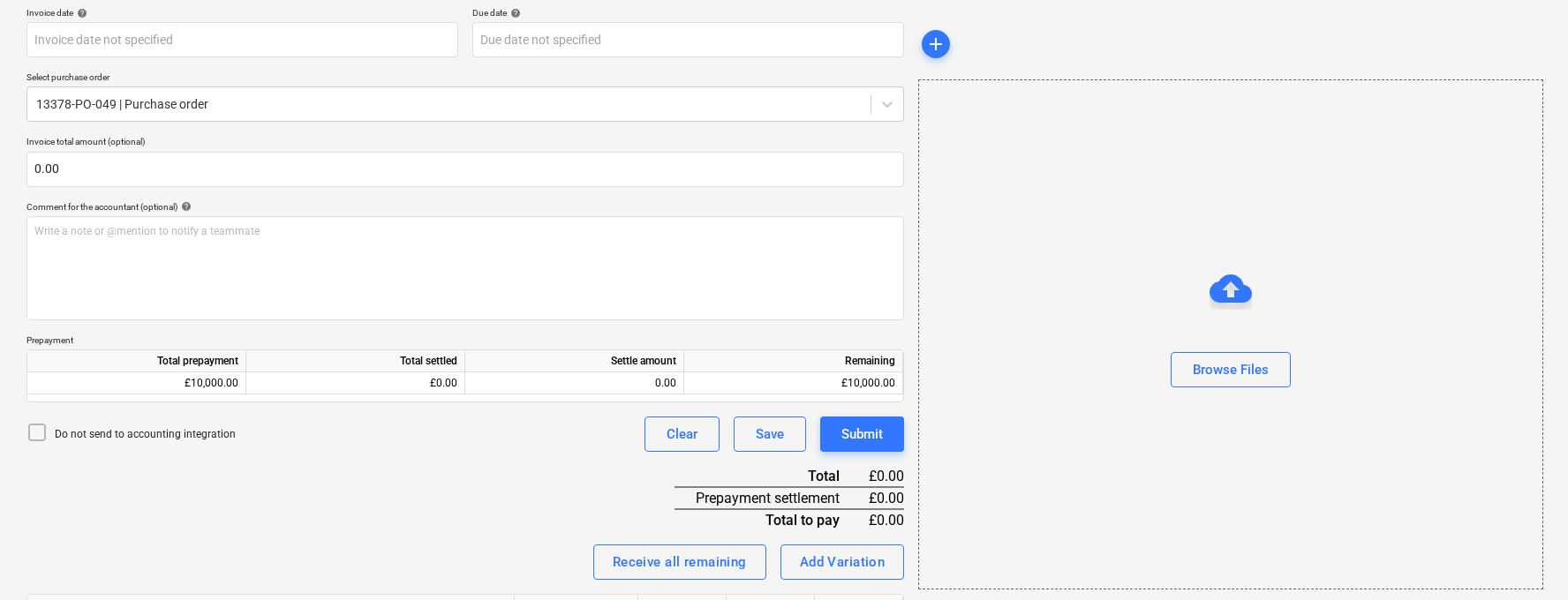
scroll to position [454, 0]
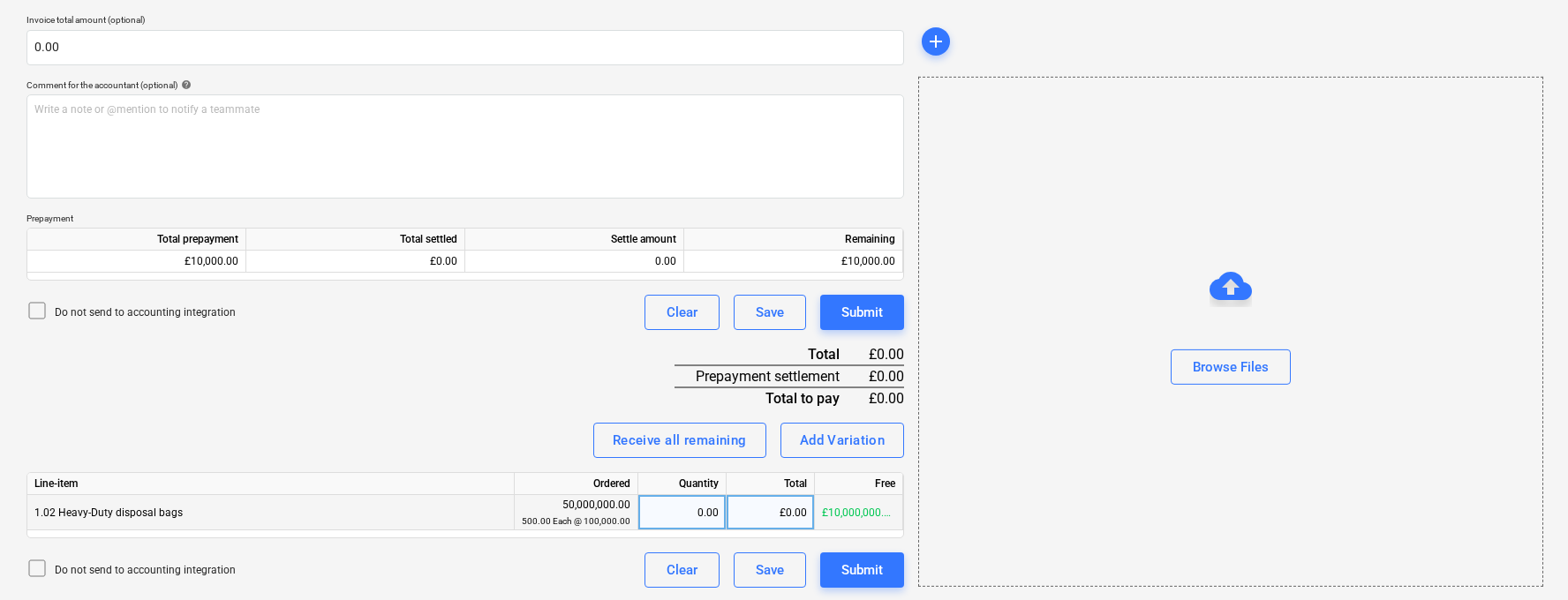
click at [667, 502] on div "0.00" at bounding box center [682, 513] width 73 height 36
type input "500"
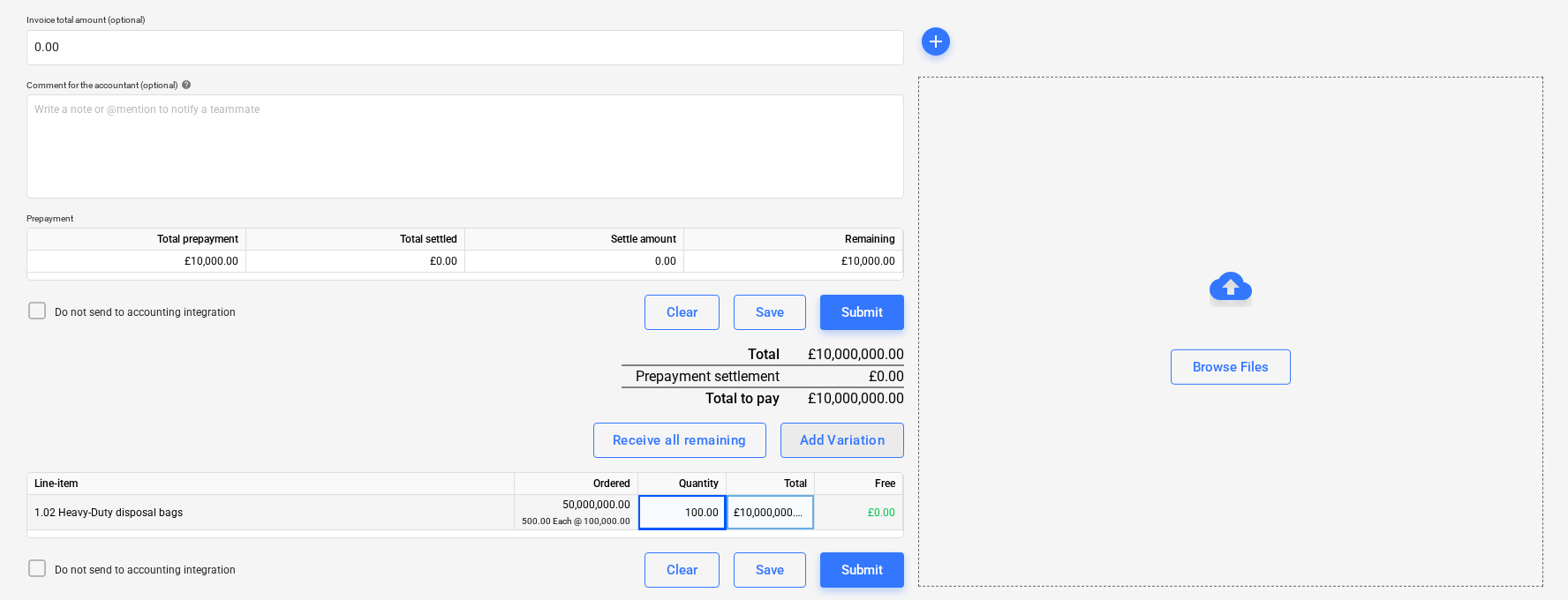
click at [842, 439] on div "Add Variation" at bounding box center [843, 440] width 86 height 23
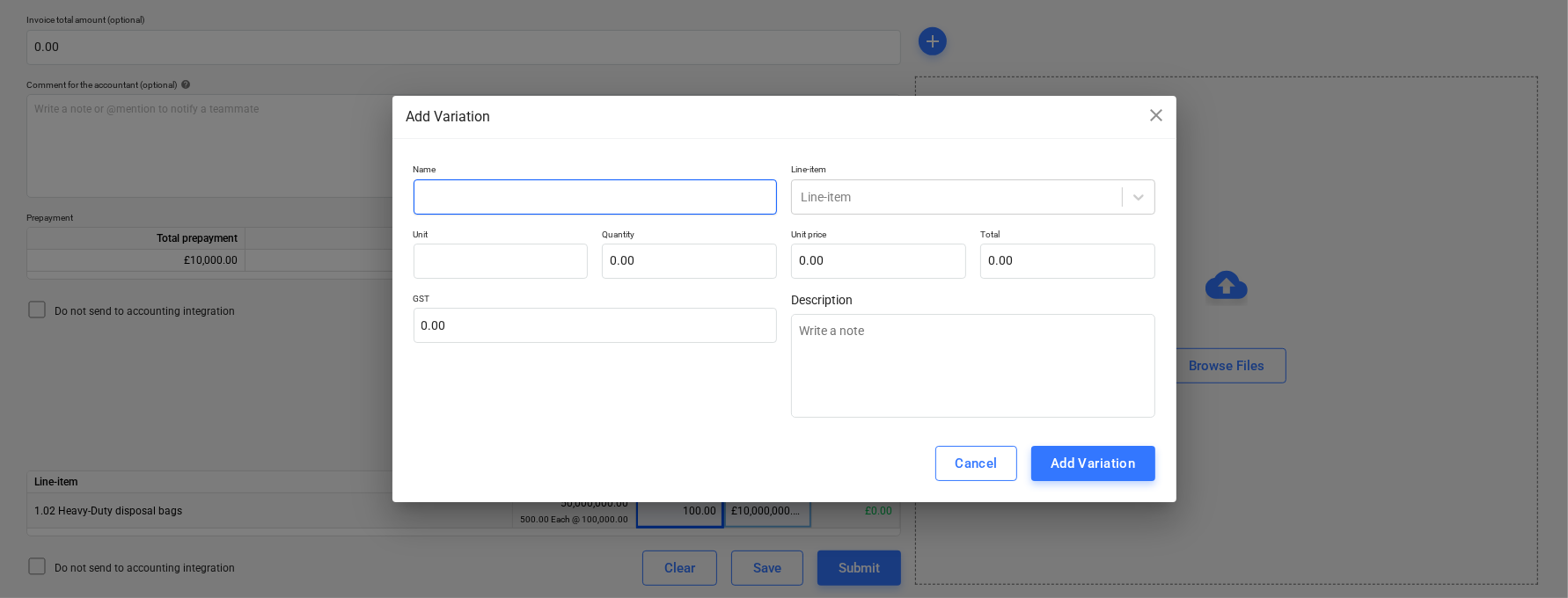
click at [503, 184] on input "text" at bounding box center [596, 197] width 364 height 36
type textarea "x"
type input "A"
type textarea "x"
type input "An"
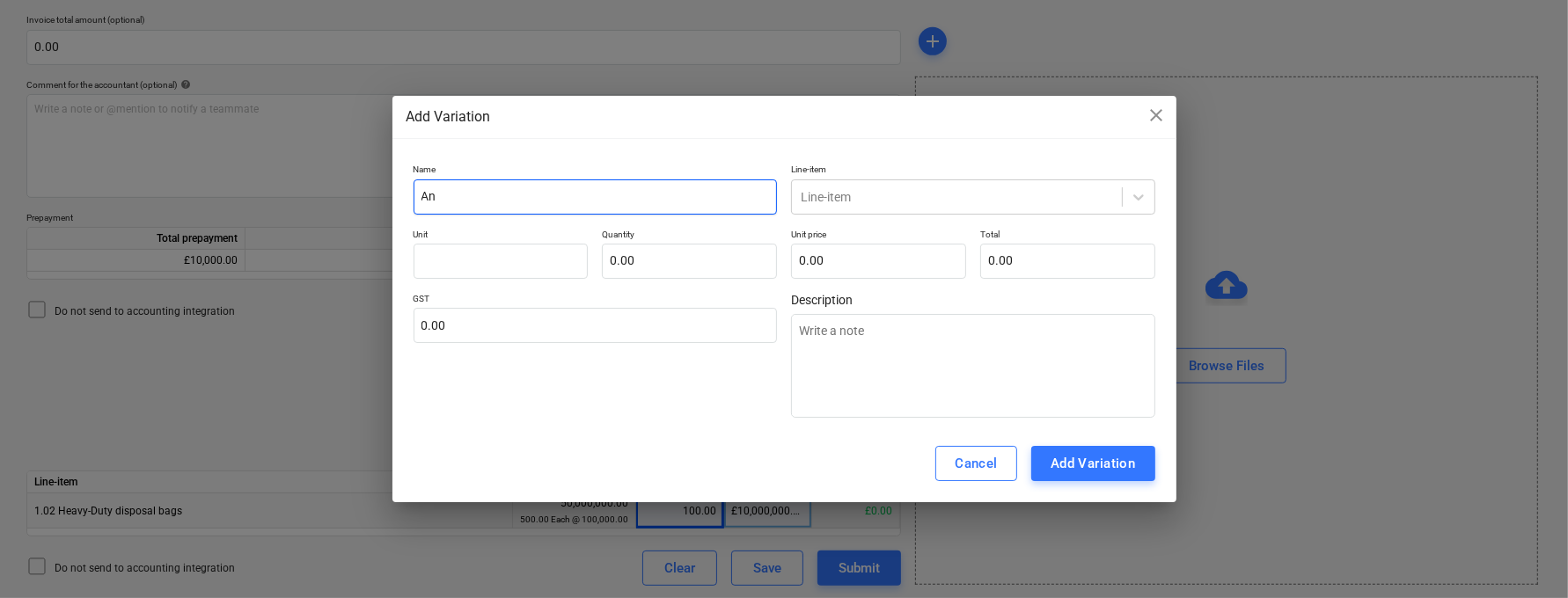
type textarea "x"
type input "An"
type textarea "x"
type input "An o"
type textarea "x"
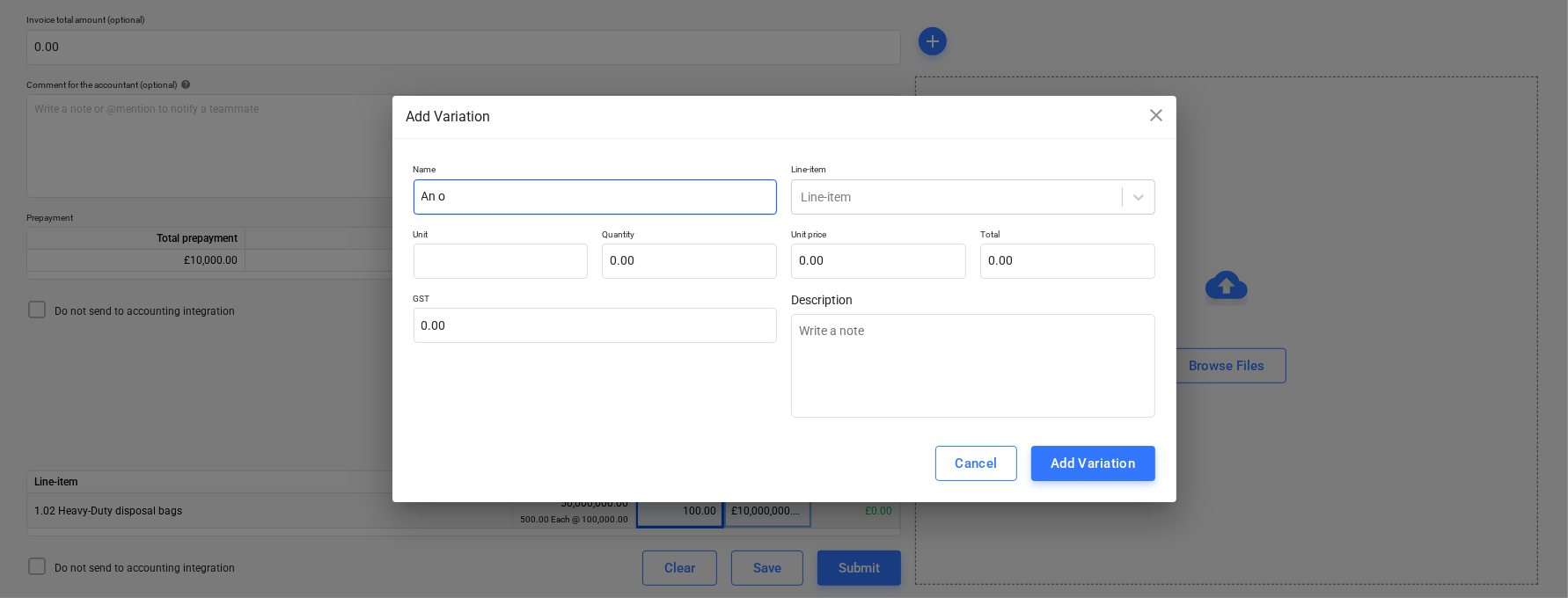
type input "An"
type textarea "x"
type input "An"
type textarea "x"
type input "Ano"
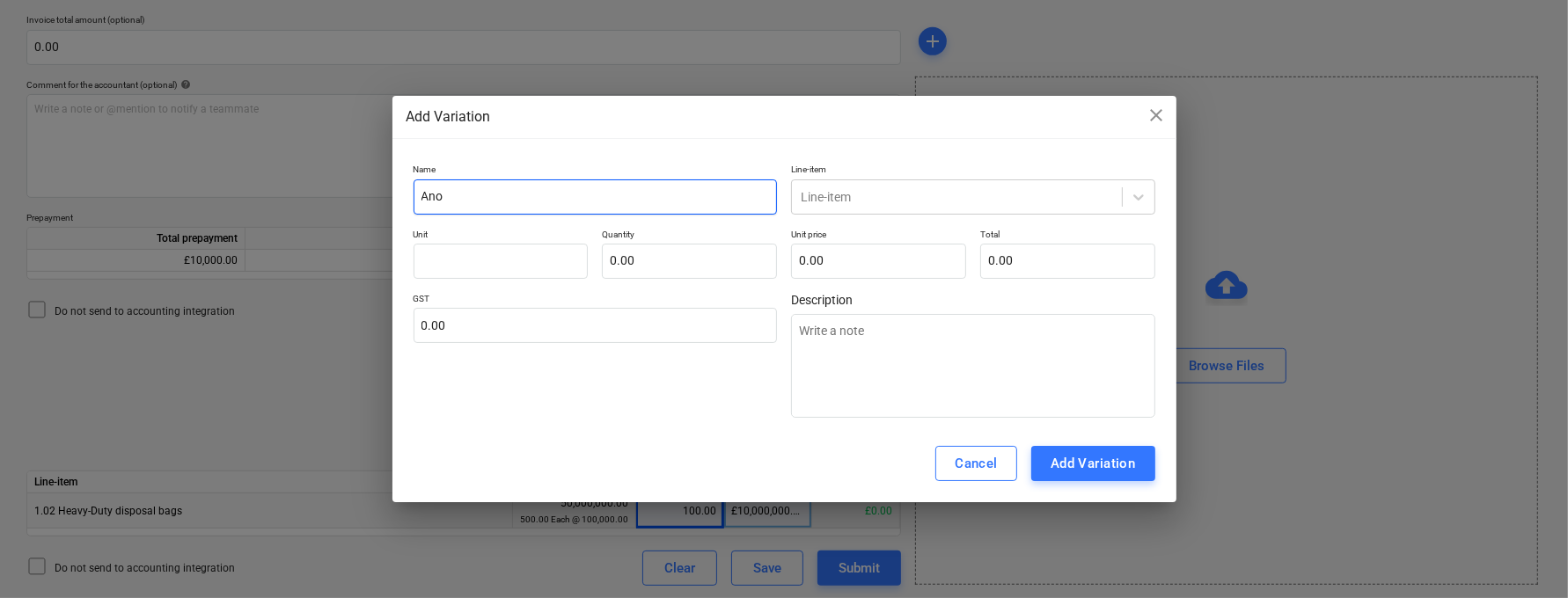
type textarea "x"
type input "Anot"
type textarea "x"
type input "Anoth"
type textarea "x"
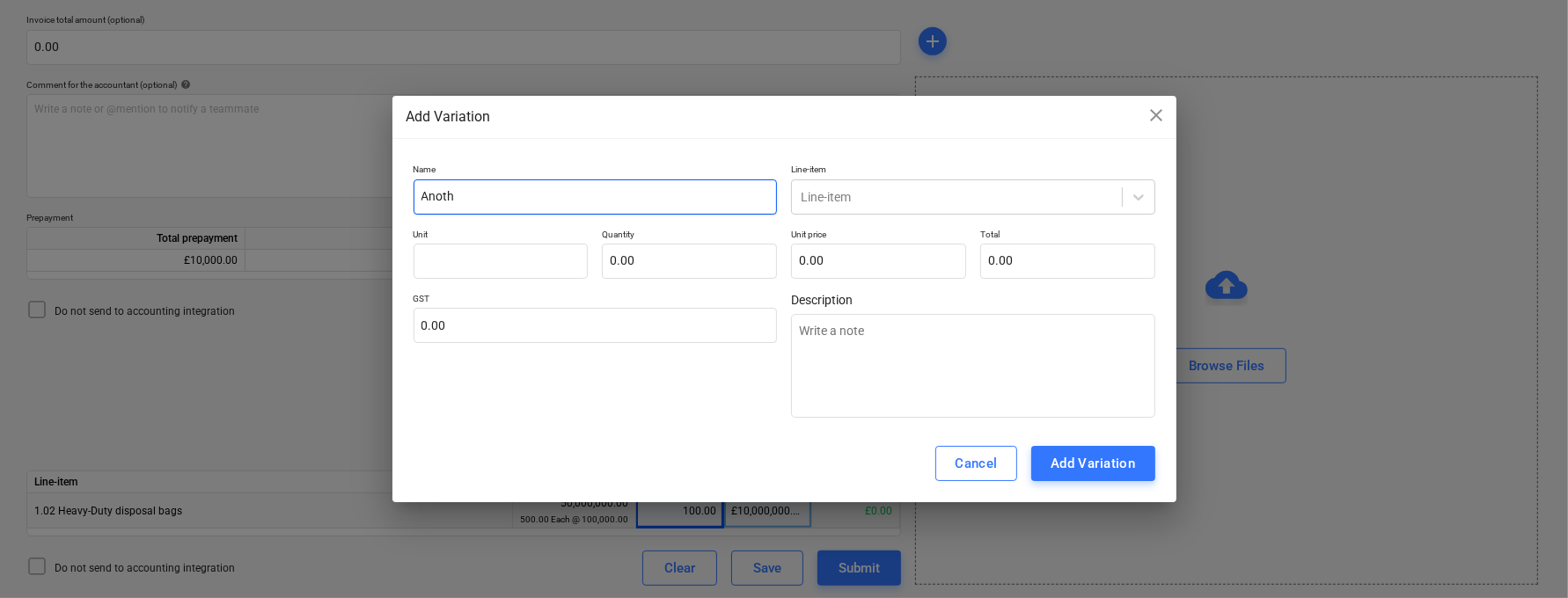
type input "Anothe"
type textarea "x"
type input "Another"
type textarea "x"
type input "Another"
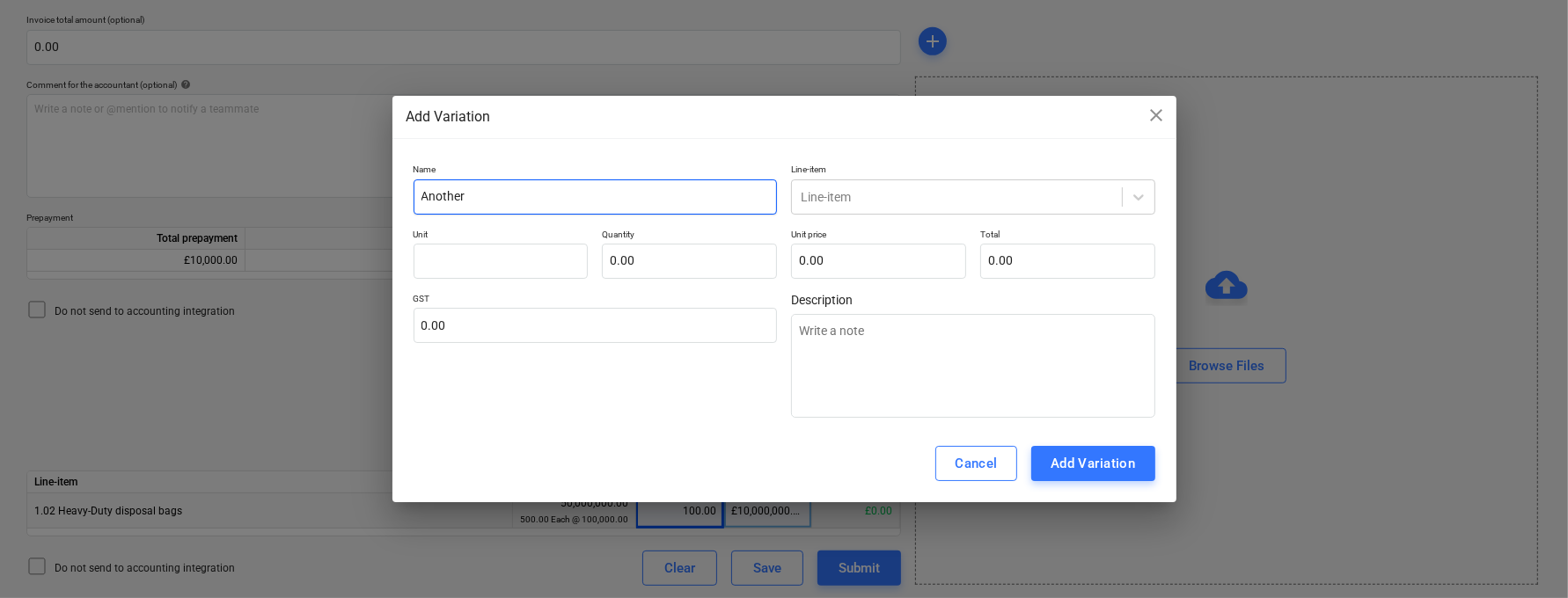
type textarea "x"
type input "Another w"
type textarea "x"
type input "Another we"
type textarea "x"
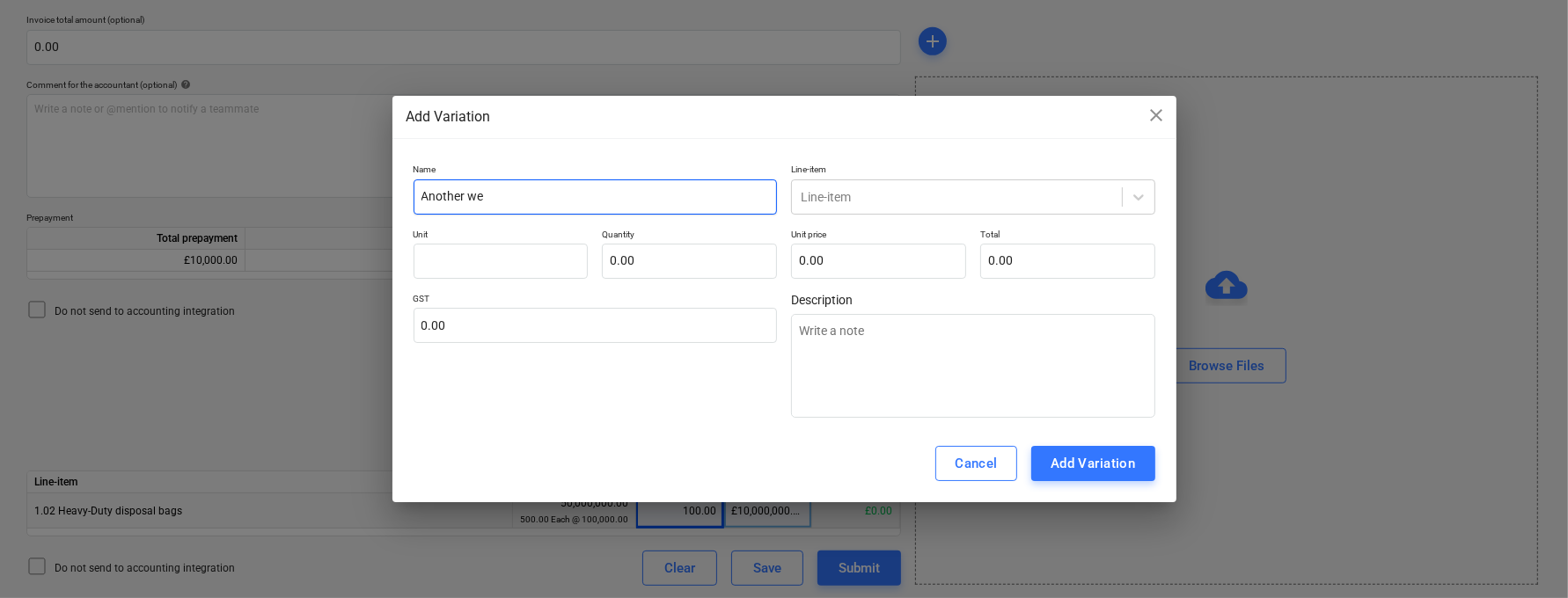
type input "Another wee"
type textarea "x"
type input "Another week"
click at [915, 195] on div at bounding box center [956, 197] width 312 height 18
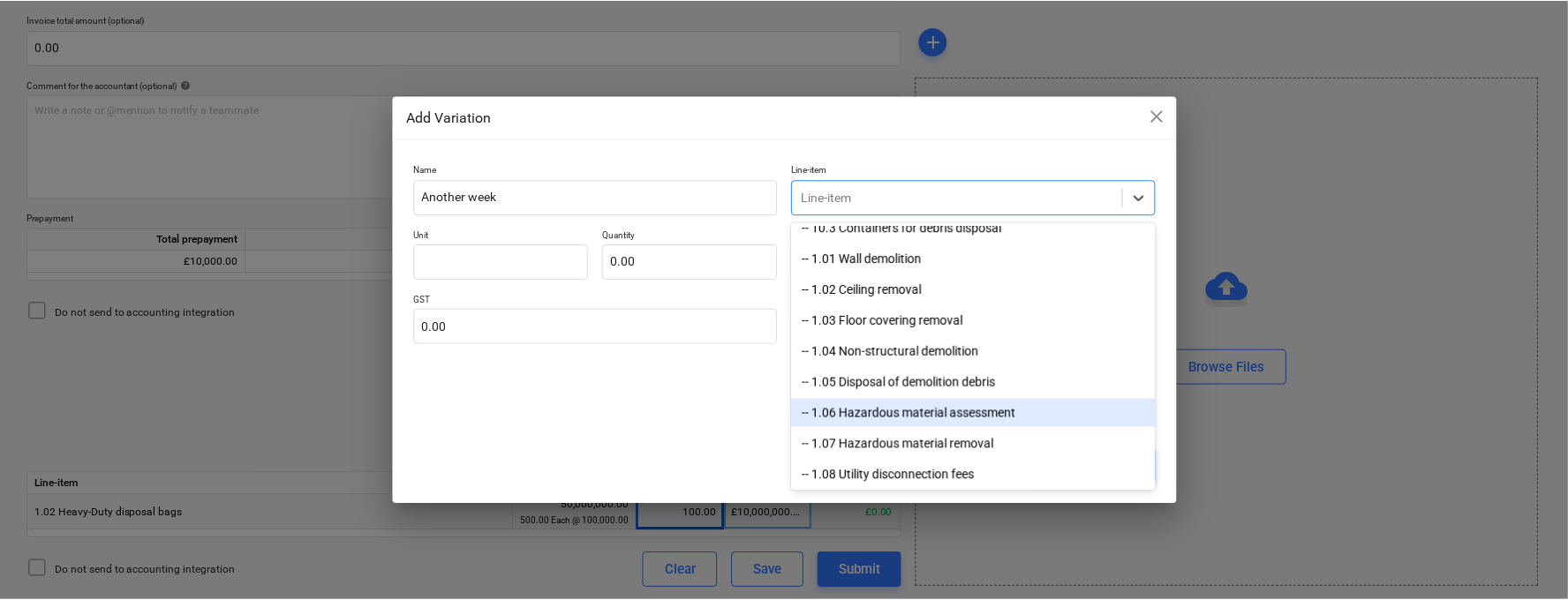
scroll to position [194, 0]
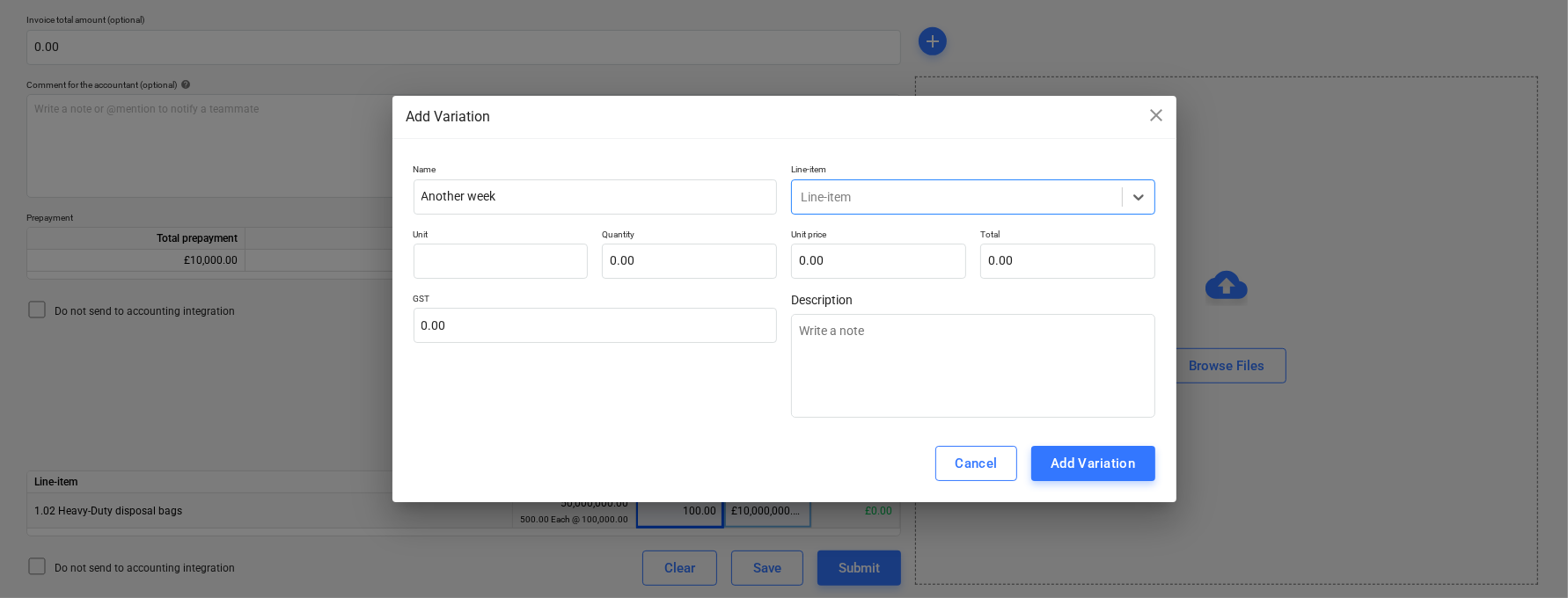
click at [884, 205] on div at bounding box center [956, 197] width 312 height 18
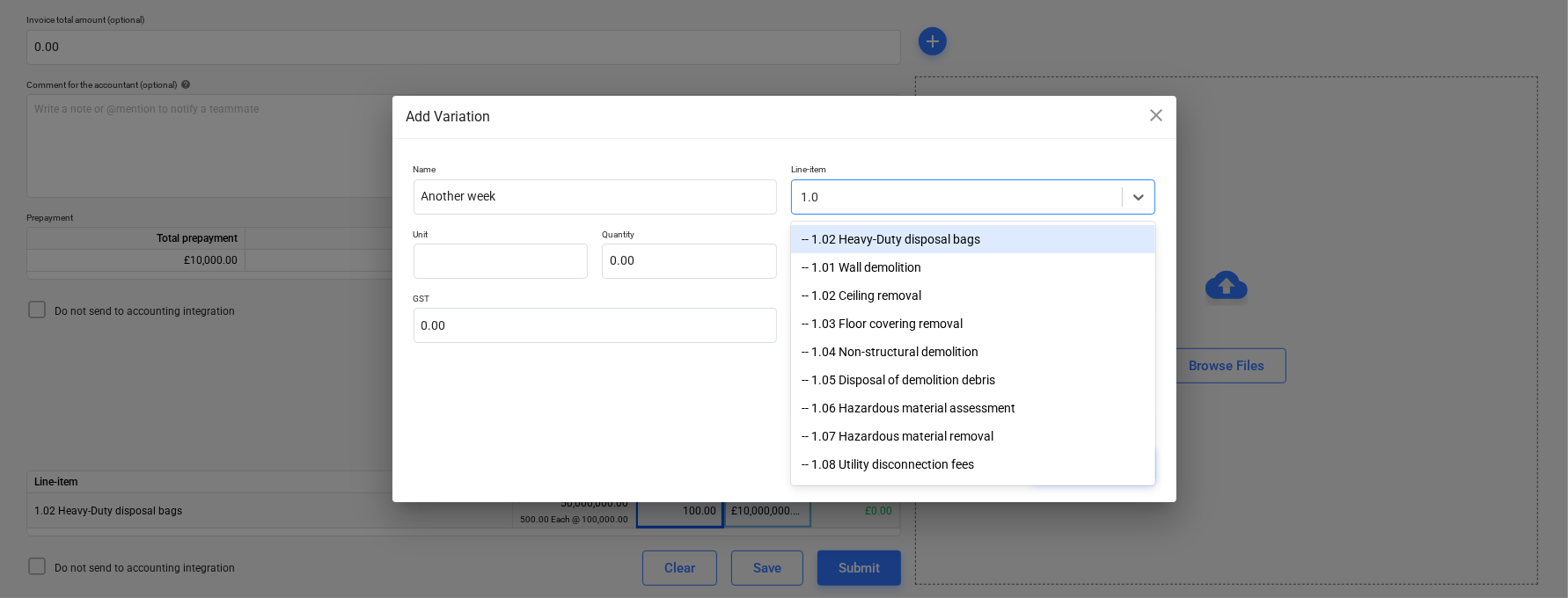
type input "1.02"
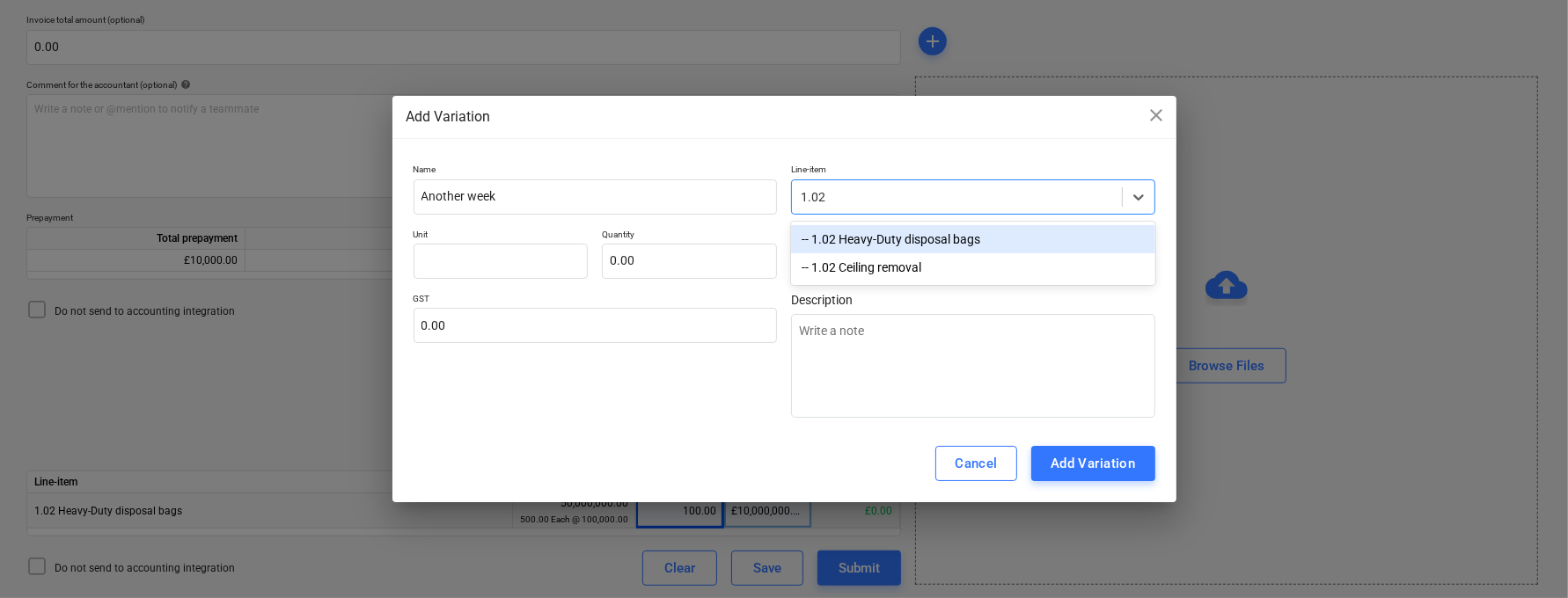
click at [905, 235] on div "-- 1.02 Heavy-Duty disposal bags" at bounding box center [973, 239] width 364 height 28
type textarea "x"
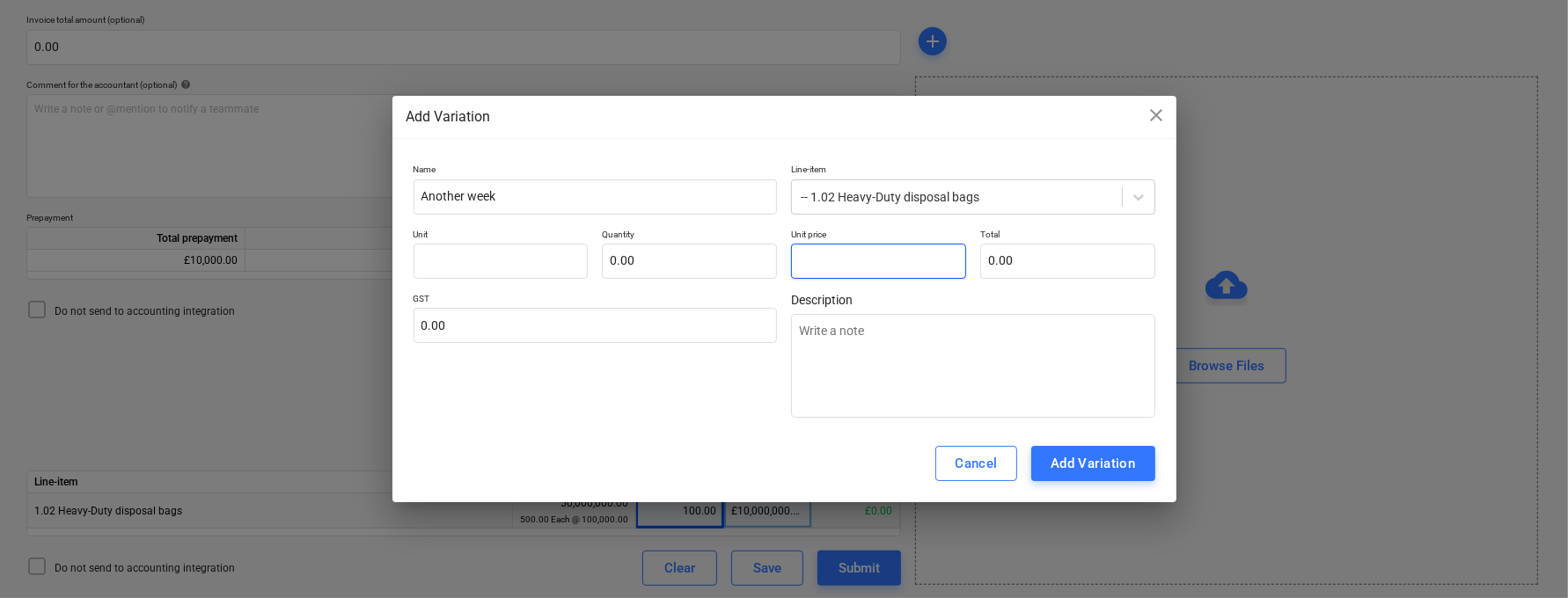
click at [844, 260] on input "text" at bounding box center [878, 261] width 175 height 36
type textarea "x"
type input "pcs"
type input "5"
type input "1.00"
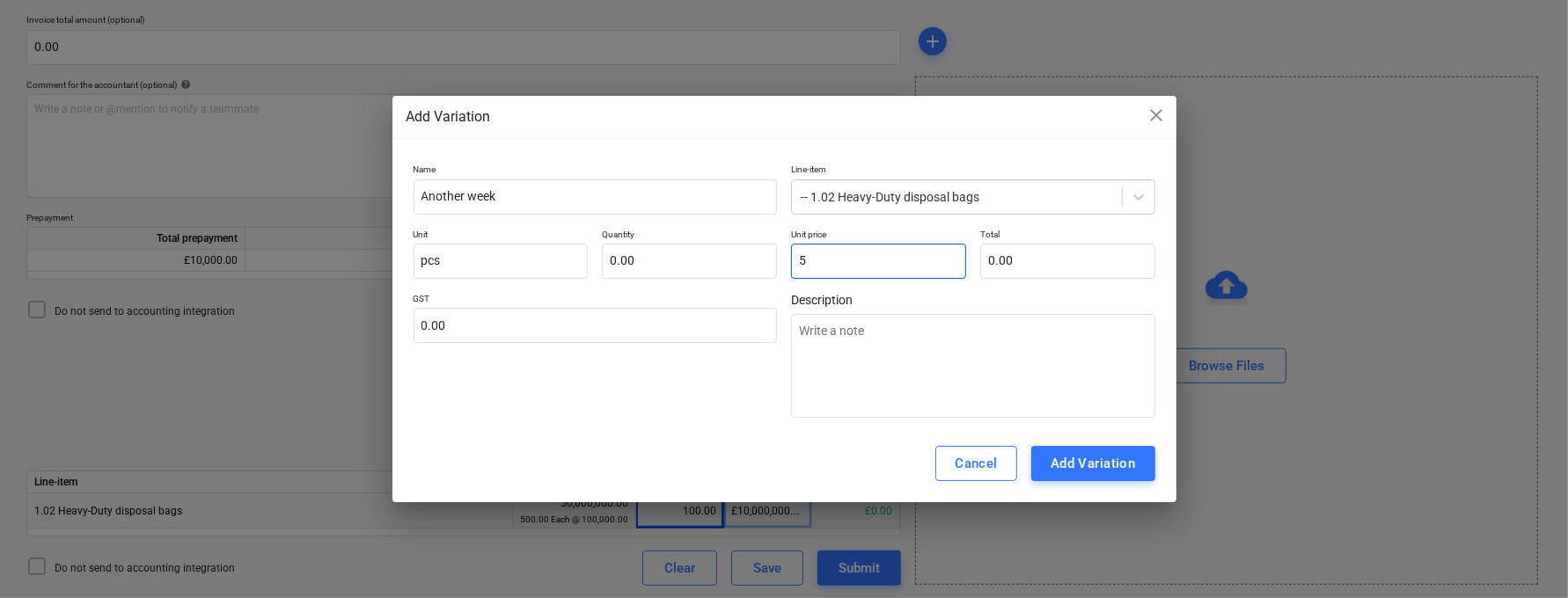
type input "5.00"
type textarea "x"
type input "50"
type input "50.00"
type textarea "x"
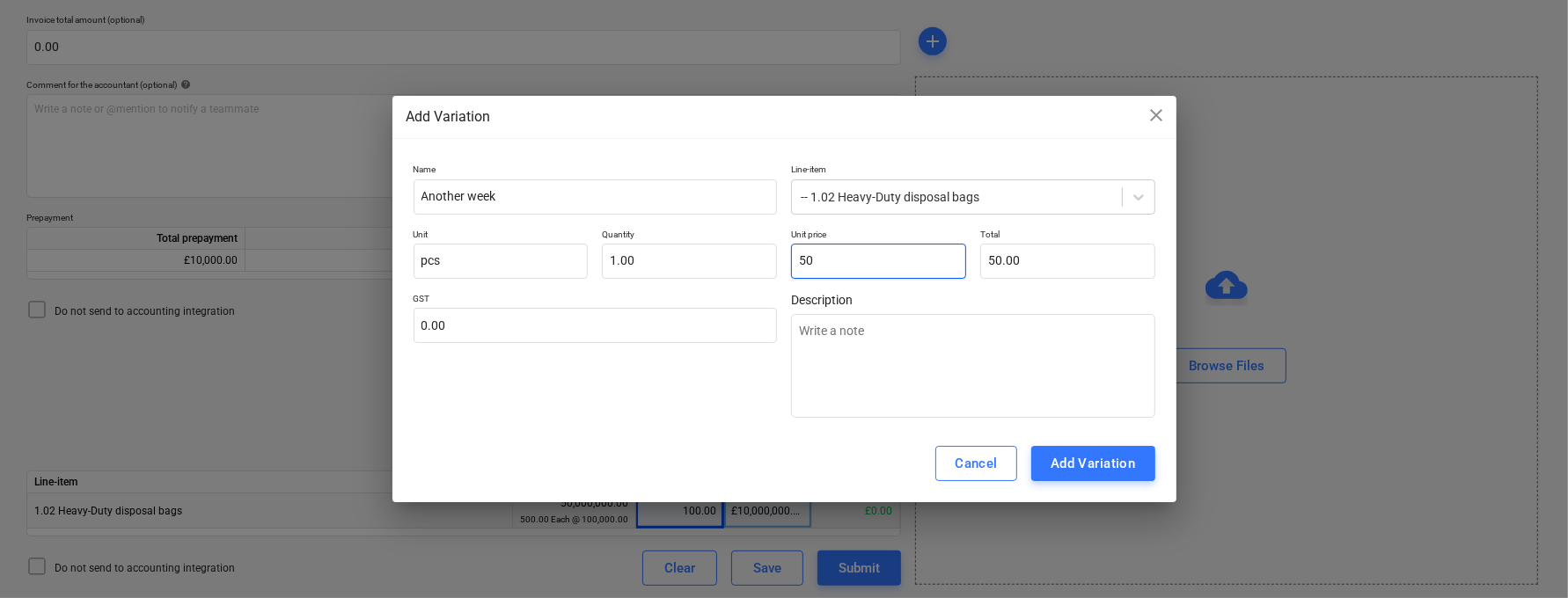
type input "500"
type input "500.00"
type input "500"
type input "1"
type input "500.00"
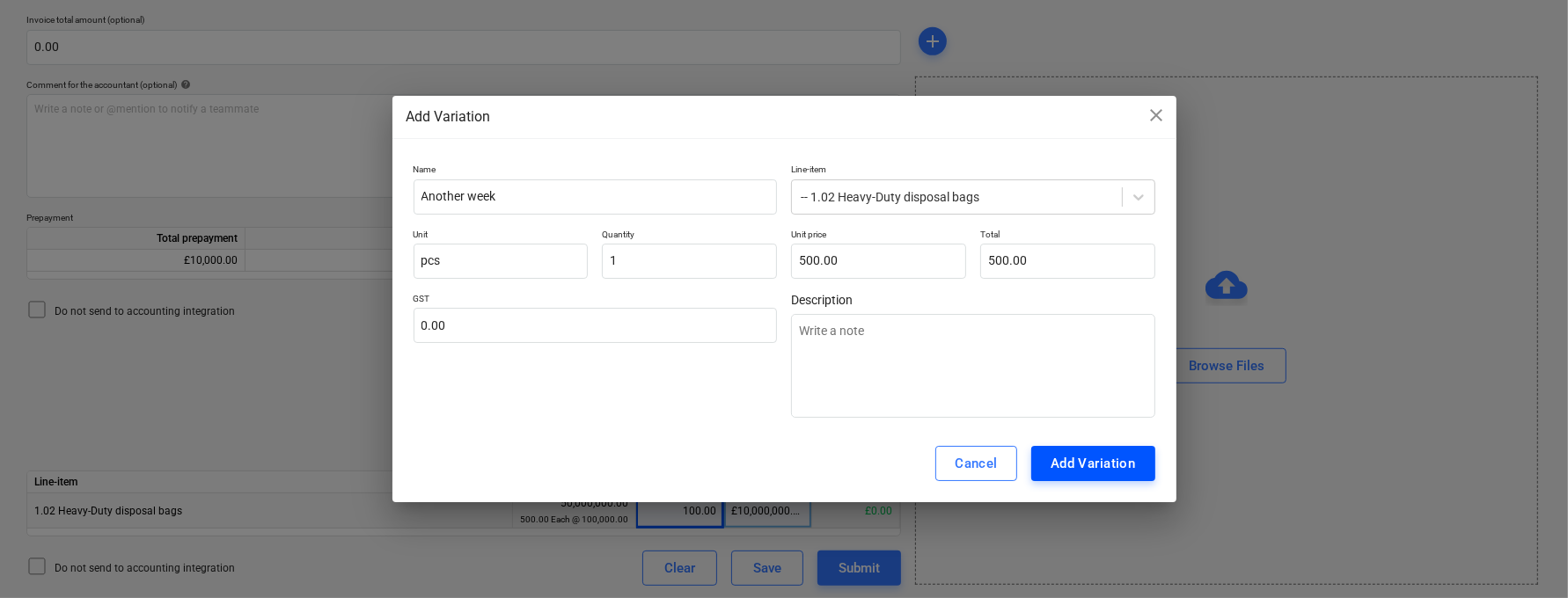
type input "1.00"
click at [1061, 464] on div "Add Variation" at bounding box center [1093, 464] width 85 height 23
type textarea "x"
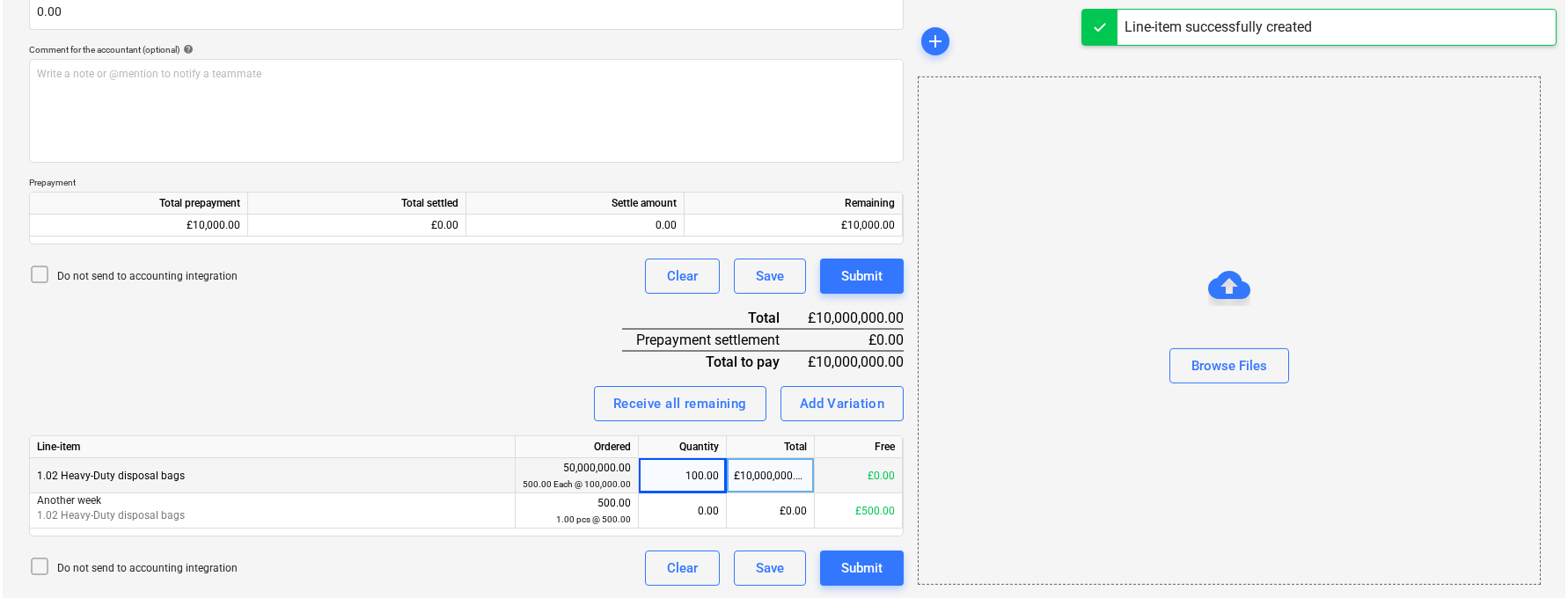
scroll to position [487, 0]
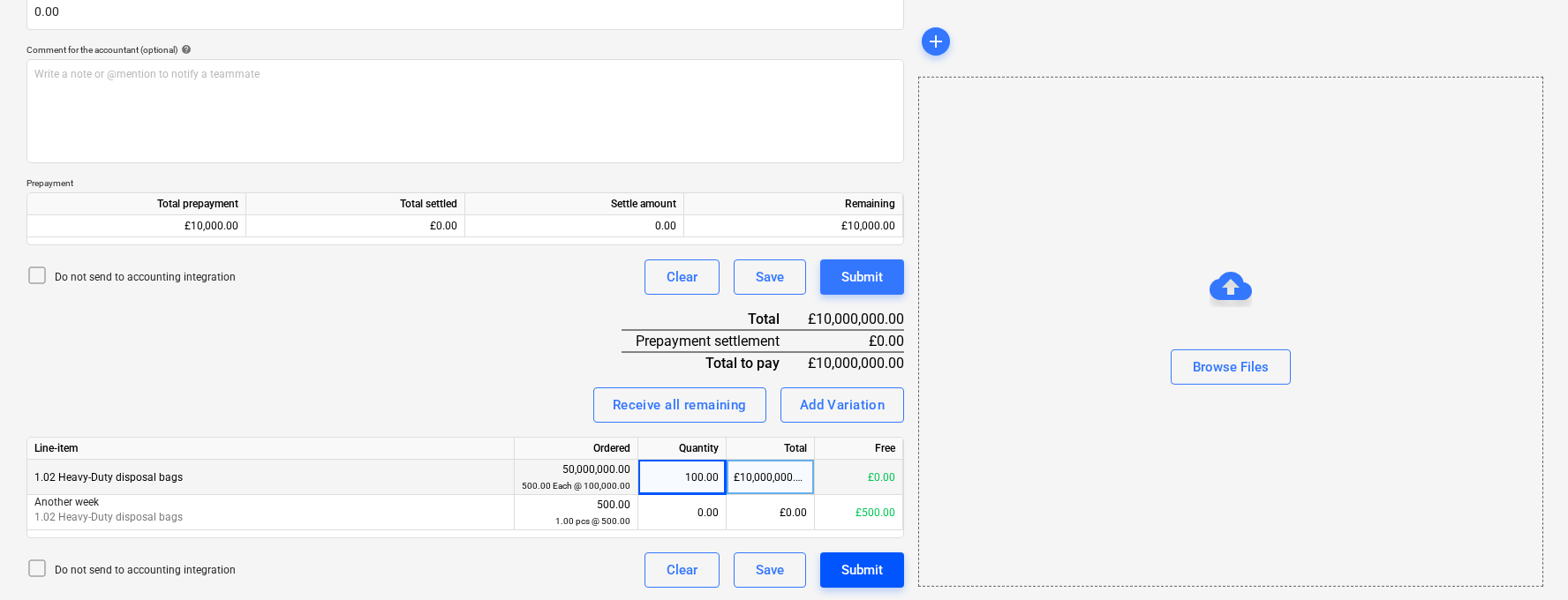
click at [871, 571] on div "Submit" at bounding box center [862, 571] width 42 height 23
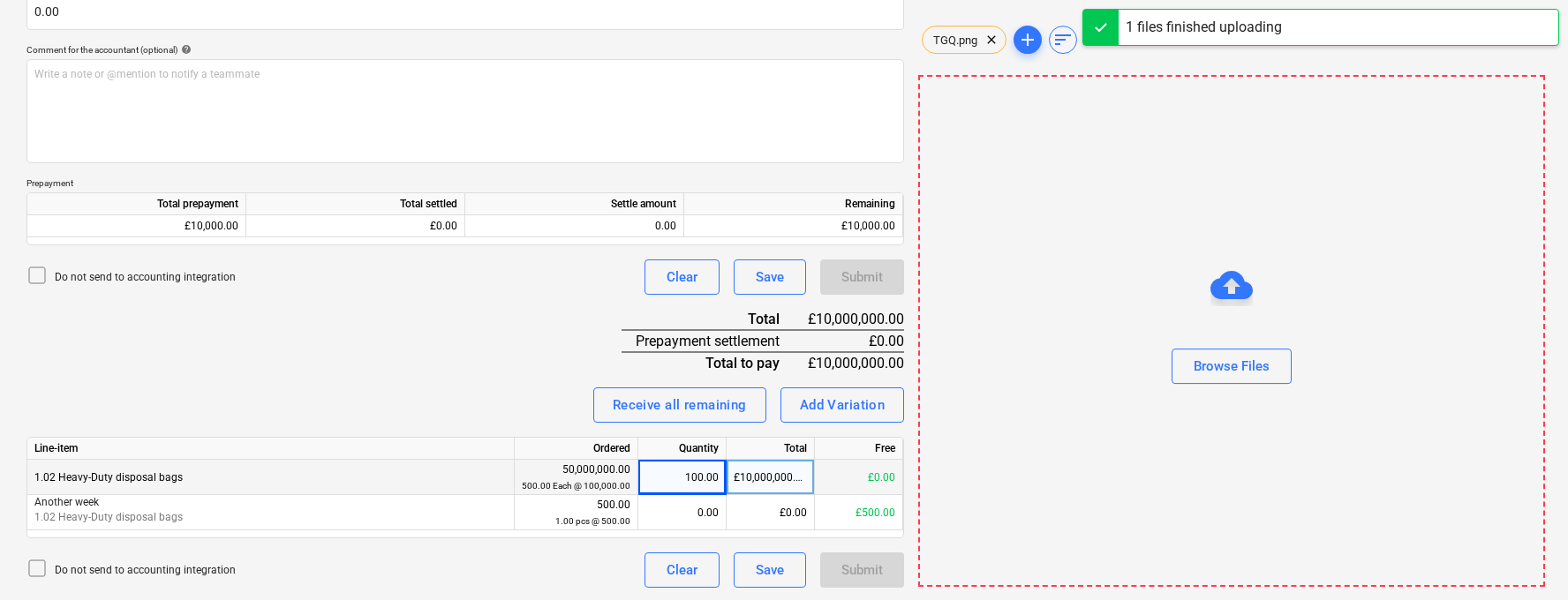
type input "TGQ.png"
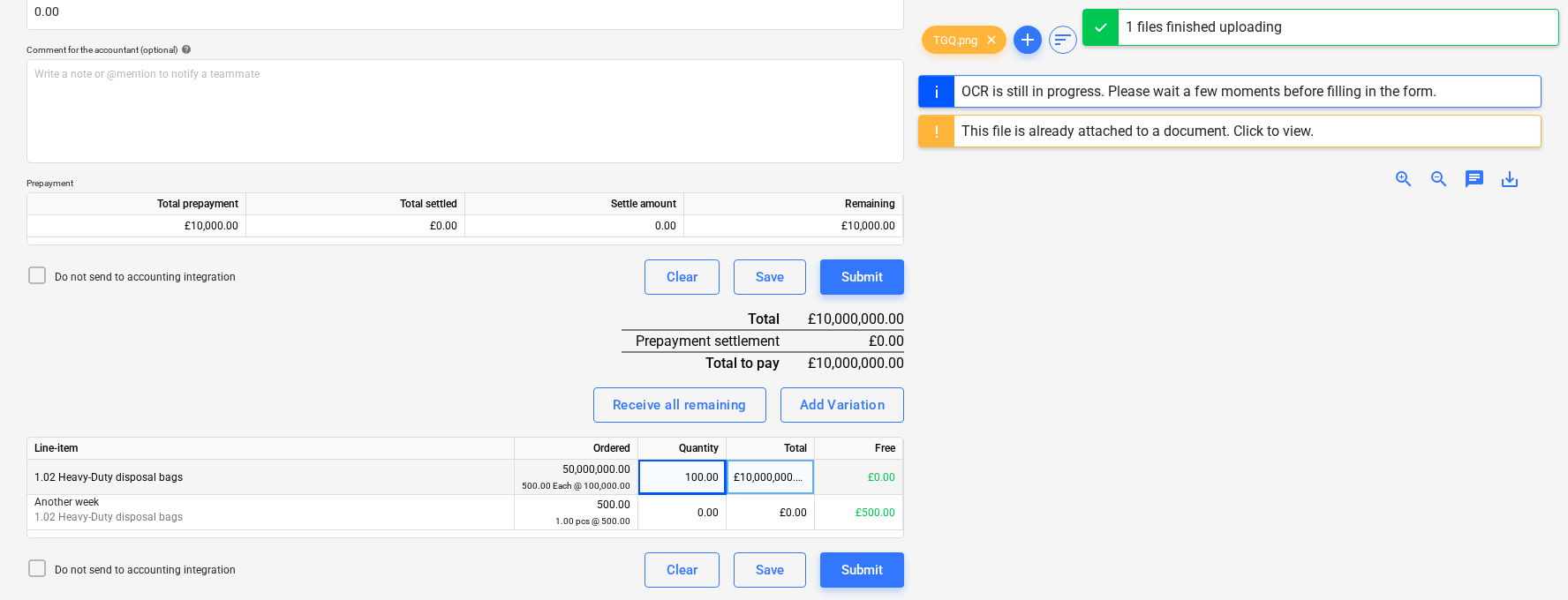
click at [846, 306] on div "Invoice name help TGQ.png Invoice number (optional) help Invoice date help Pres…" at bounding box center [466, 186] width 878 height 803
click at [854, 284] on div "Submit" at bounding box center [862, 277] width 42 height 23
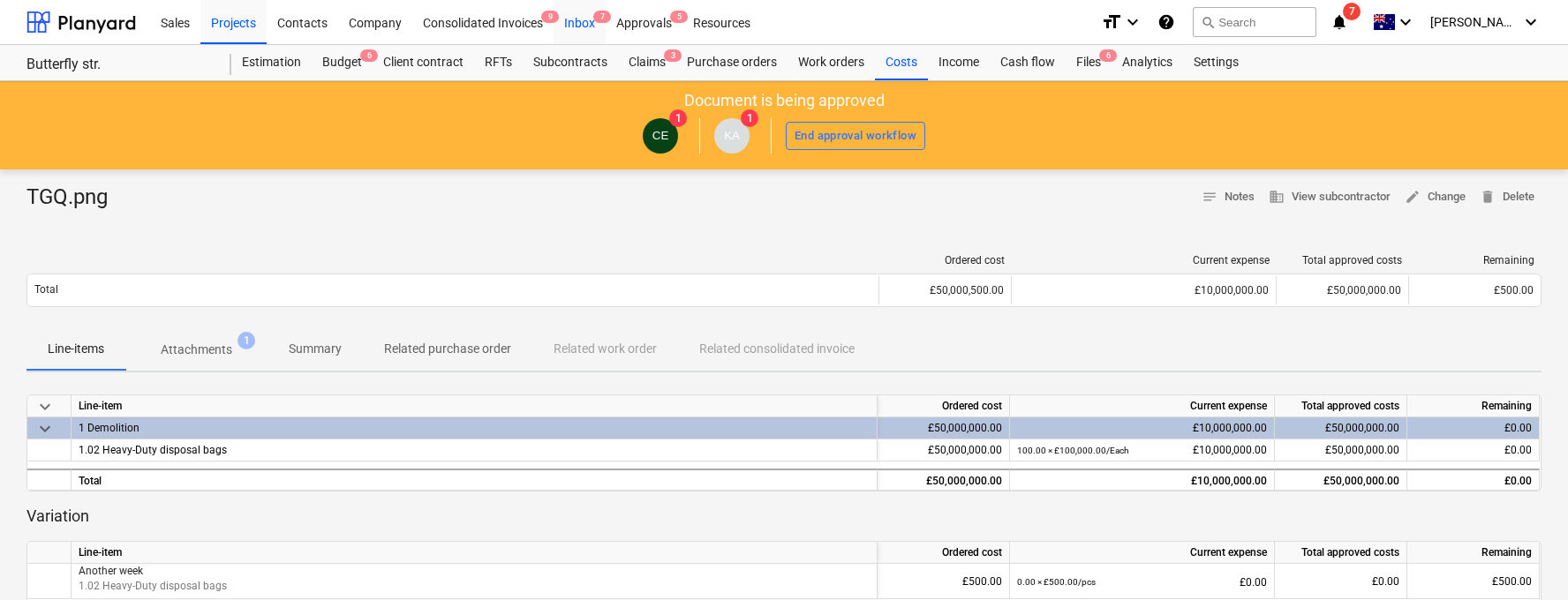
click at [566, 26] on div "Inbox 7" at bounding box center [580, 21] width 52 height 45
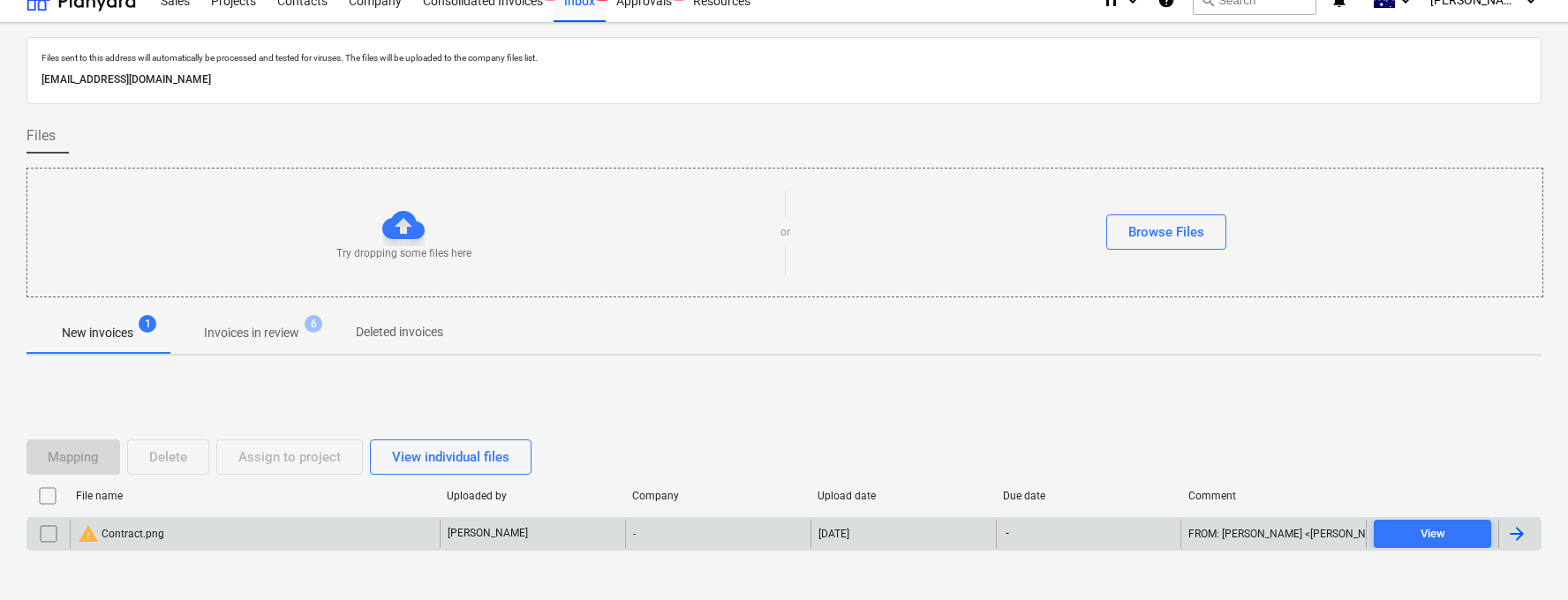
scroll to position [21, 0]
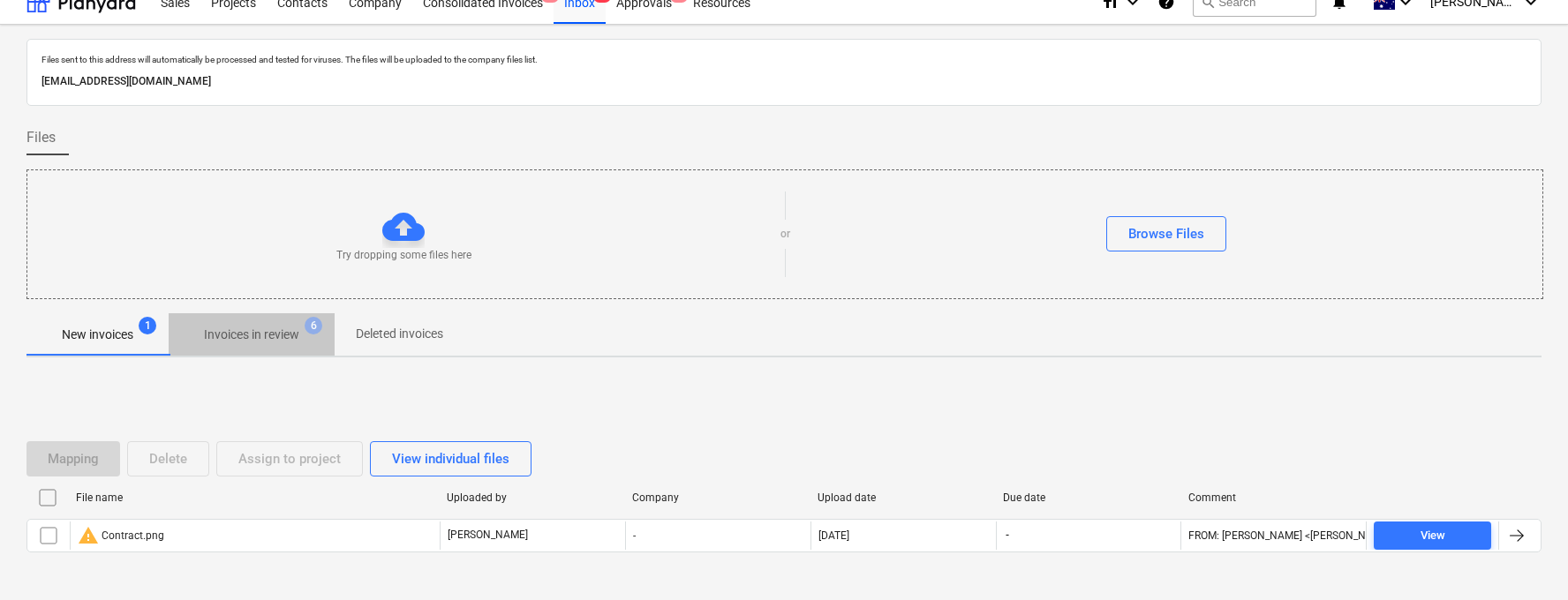
click at [264, 320] on span "Invoices in review 6" at bounding box center [252, 334] width 166 height 32
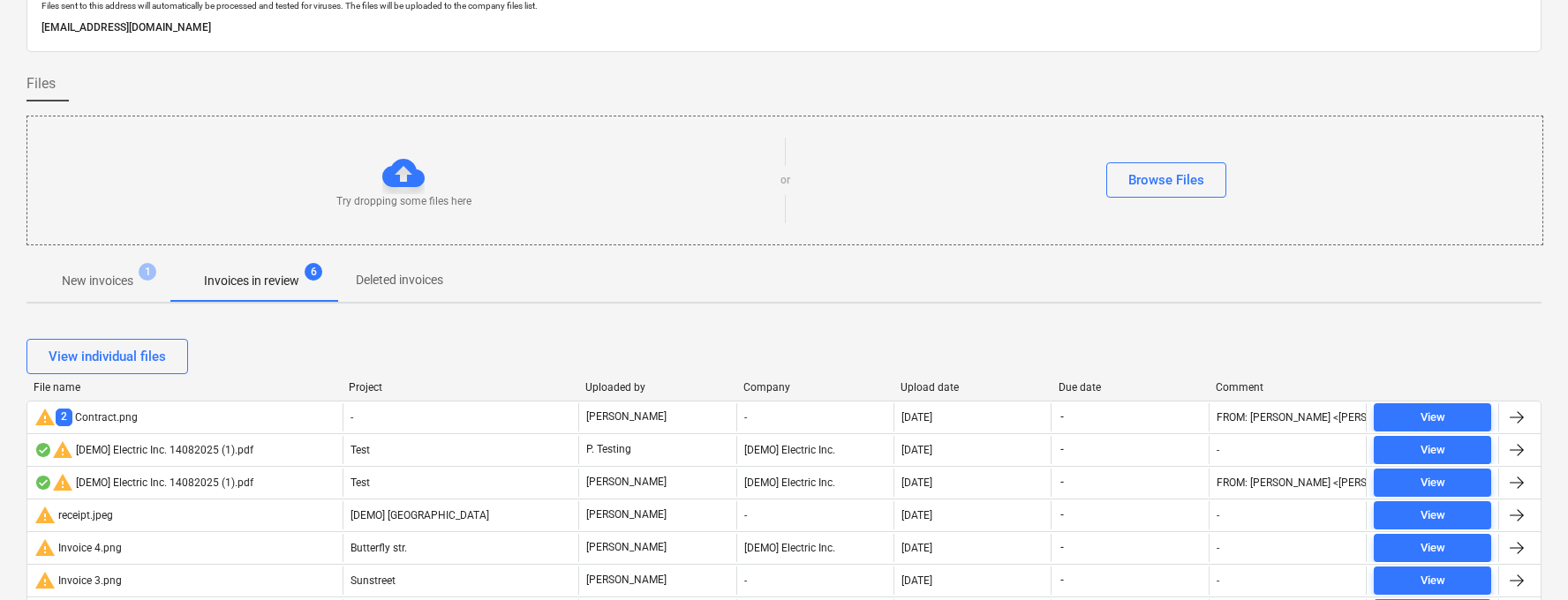
scroll to position [73, 0]
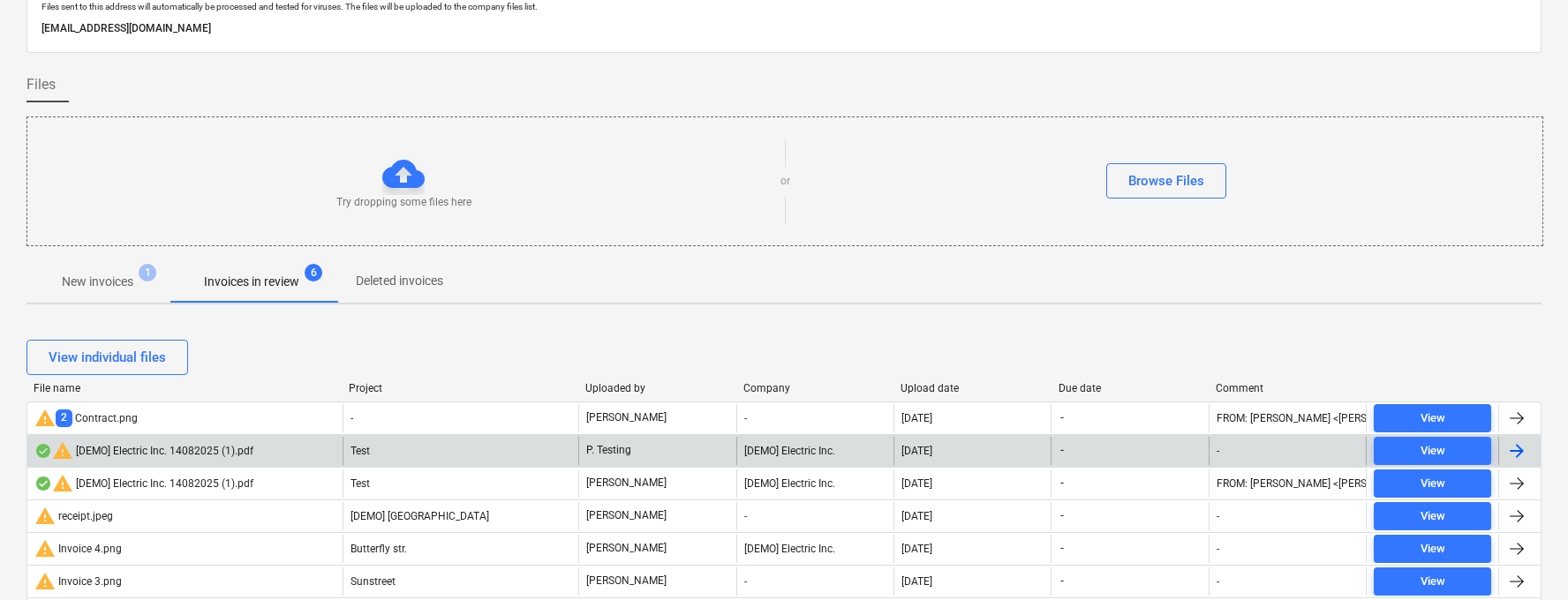
click at [195, 448] on div "warning [DEMO] Electric Inc. 14082025 (1).pdf" at bounding box center [144, 451] width 219 height 21
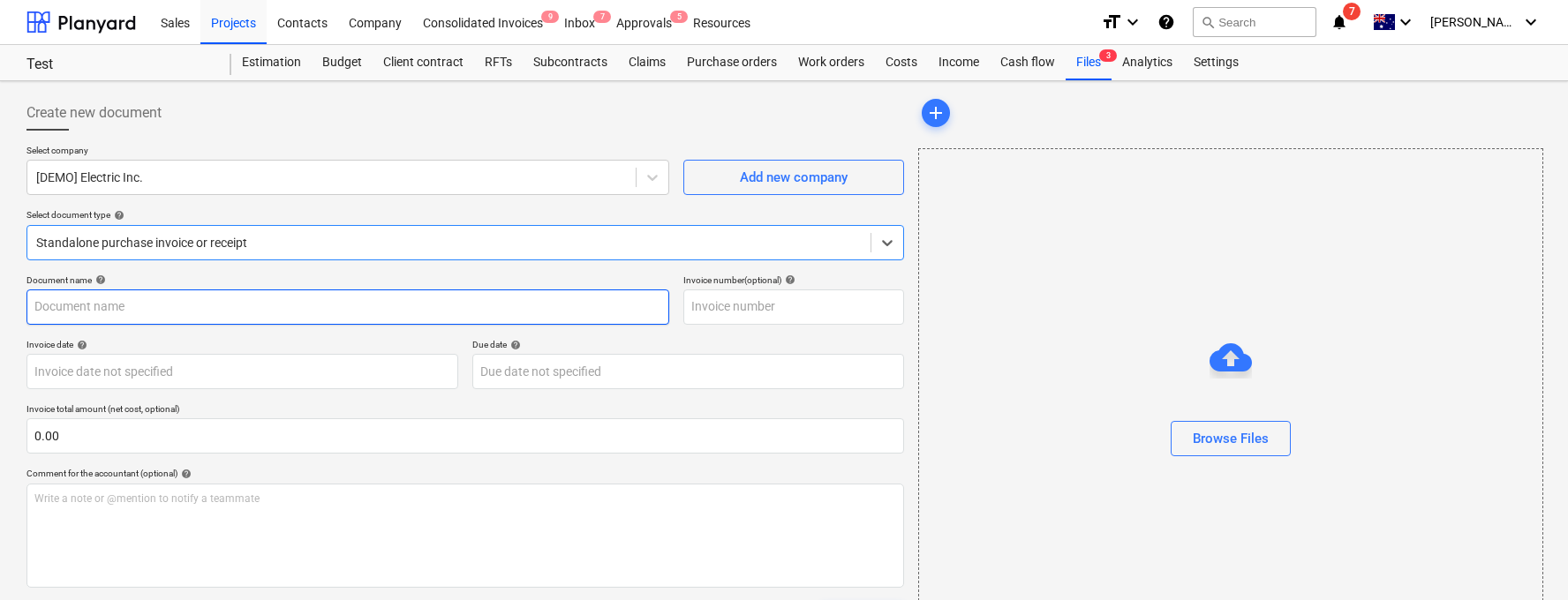
type input "14082025"
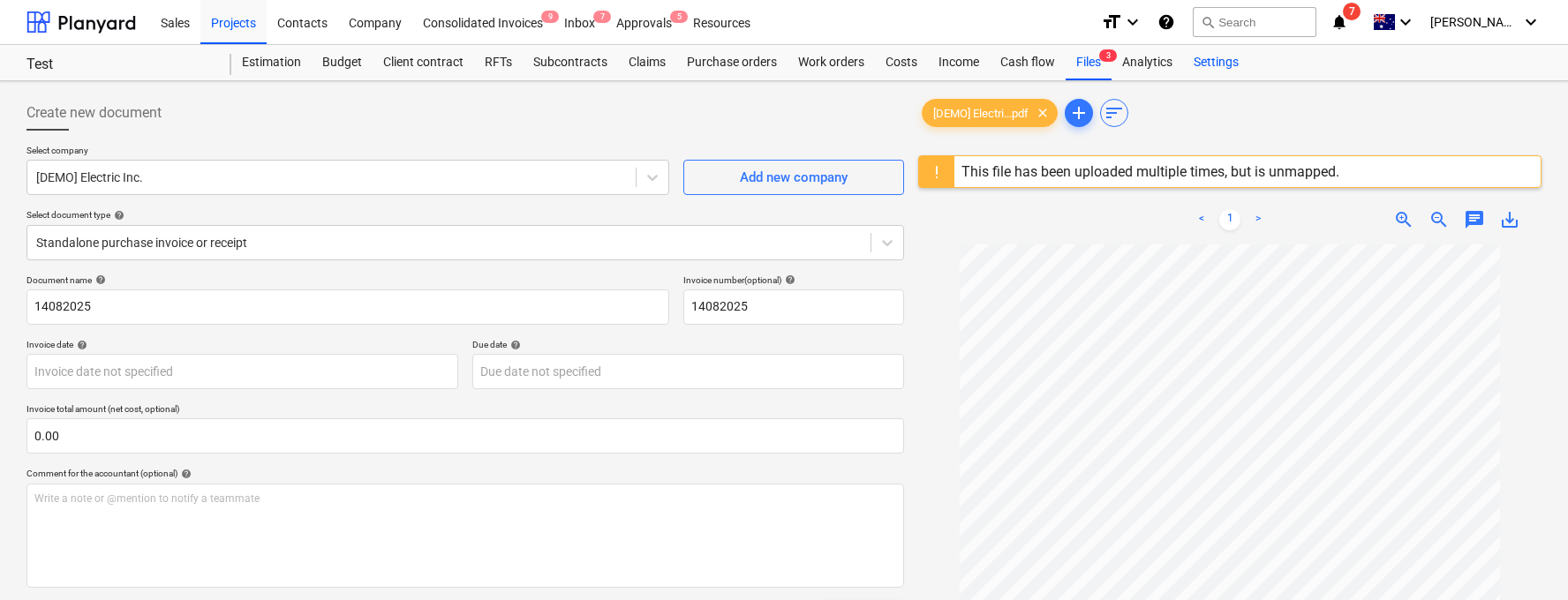
click at [1223, 60] on div "Settings" at bounding box center [1216, 62] width 66 height 36
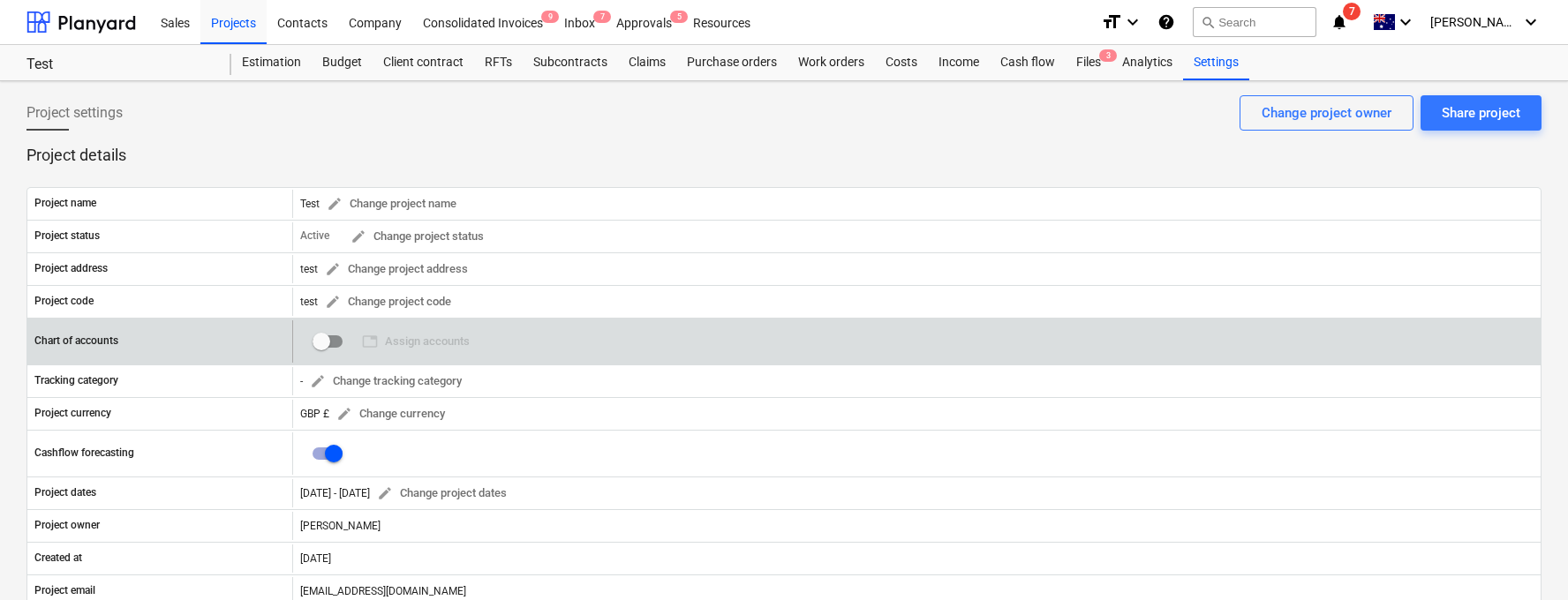
click at [334, 343] on input "checkbox" at bounding box center [322, 341] width 43 height 43
checkbox input "false"
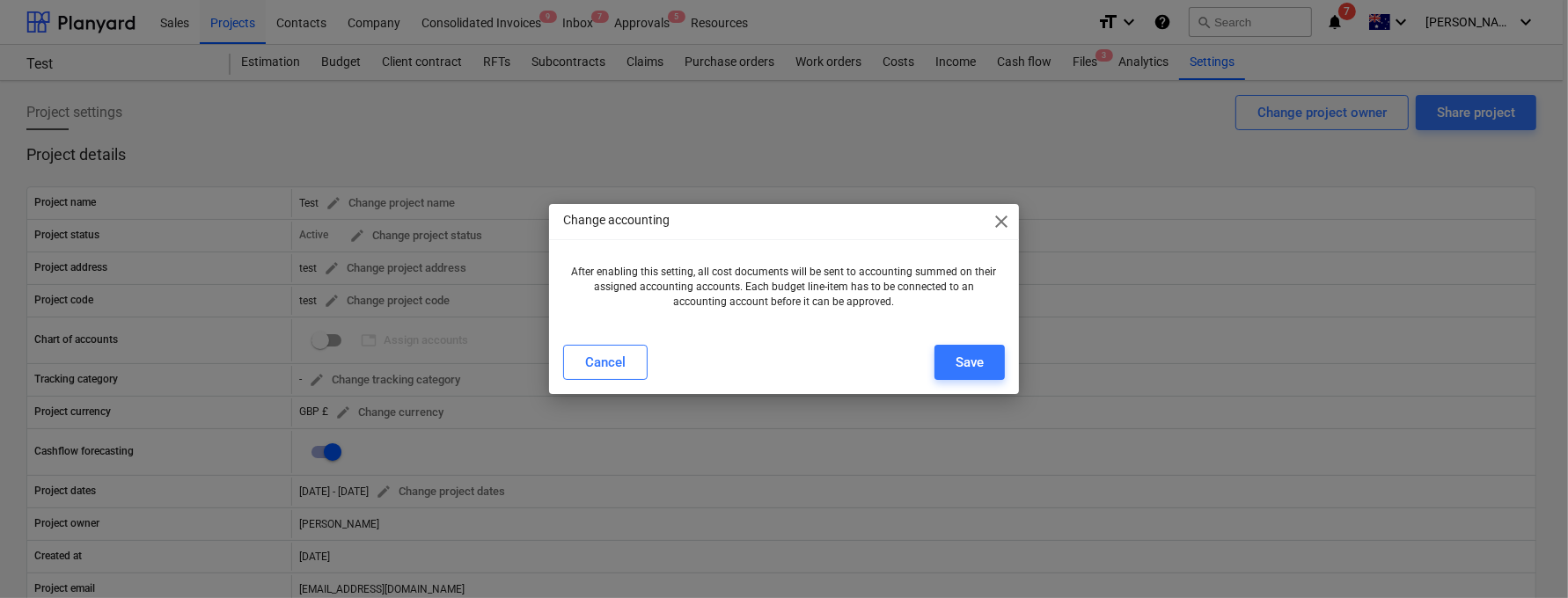
click at [524, 319] on div "Change accounting close After enabling this setting, all cost documents will be…" at bounding box center [784, 299] width 1568 height 598
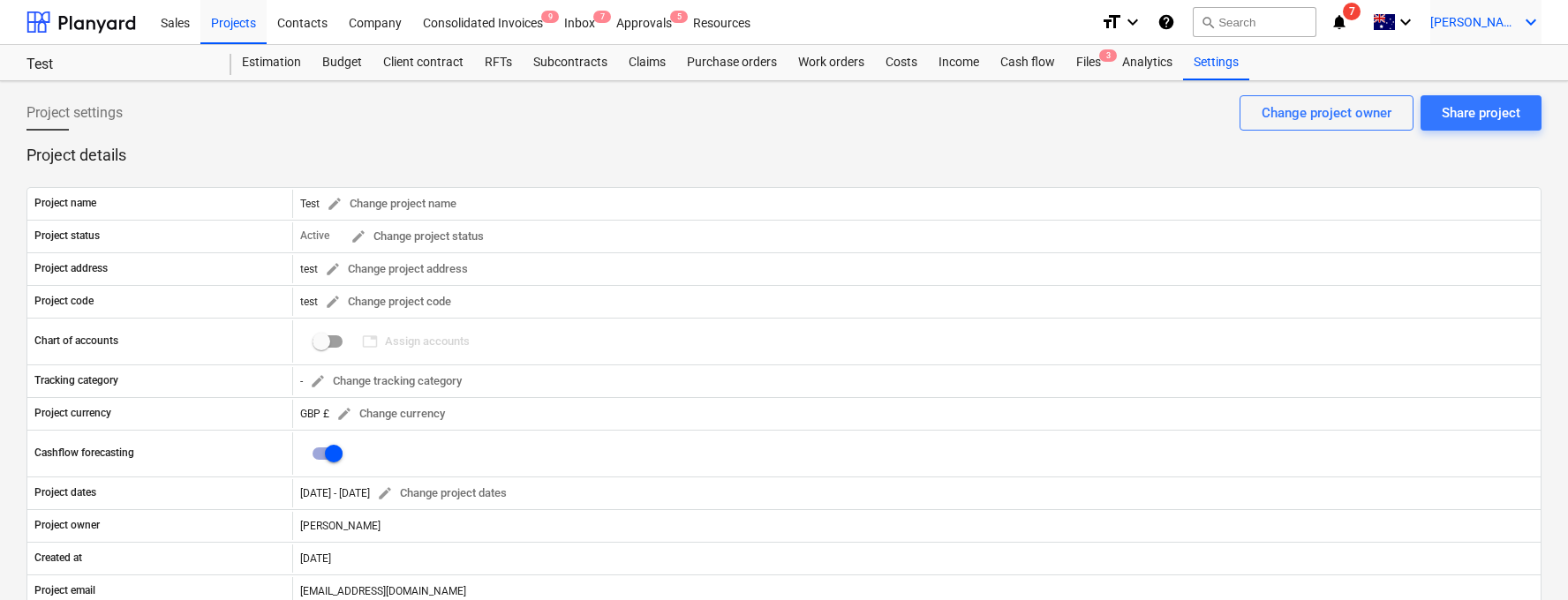
click at [1491, 26] on span "[PERSON_NAME]" at bounding box center [1474, 22] width 88 height 14
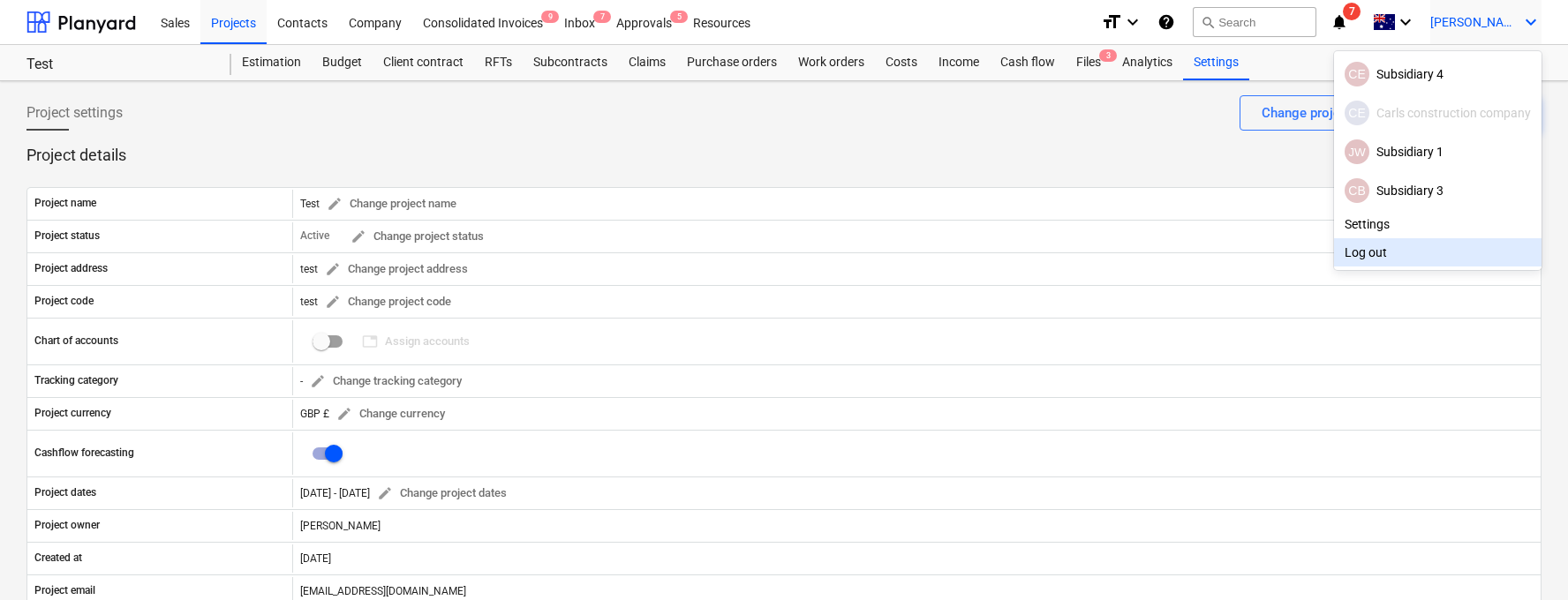
click at [1376, 249] on div "Log out" at bounding box center [1438, 252] width 208 height 29
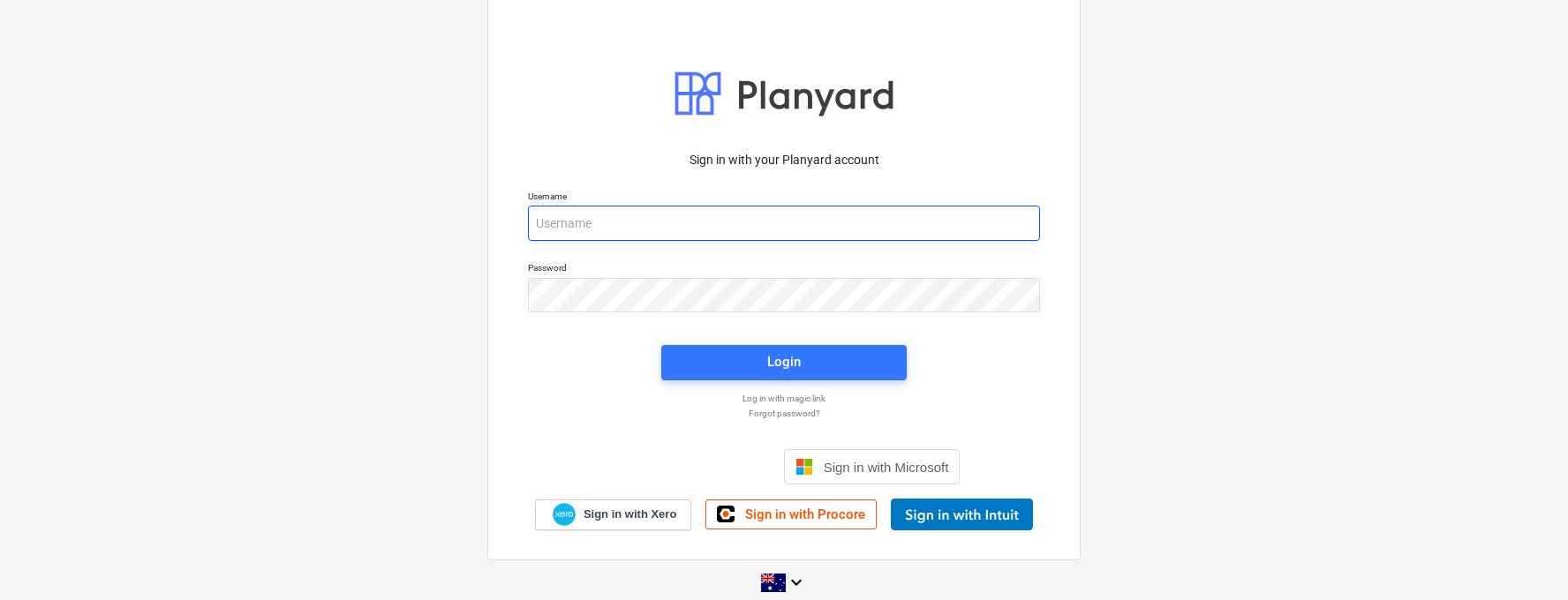
click at [681, 230] on input "email" at bounding box center [784, 224] width 512 height 36
click at [648, 212] on input "car" at bounding box center [784, 224] width 512 height 36
click at [646, 217] on input "car" at bounding box center [784, 224] width 512 height 36
type input "[PERSON_NAME][EMAIL_ADDRESS][DOMAIN_NAME]"
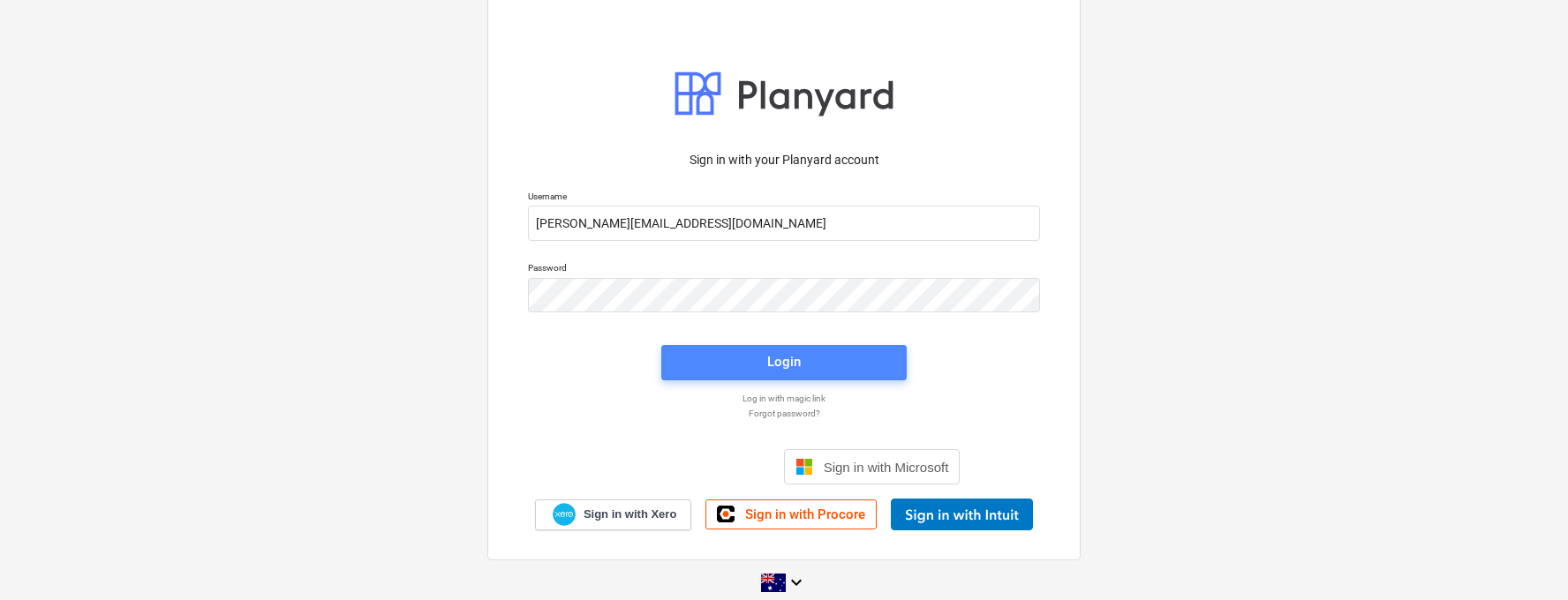
click at [729, 376] on button "Login" at bounding box center [783, 363] width 245 height 36
